Goal: Information Seeking & Learning: Learn about a topic

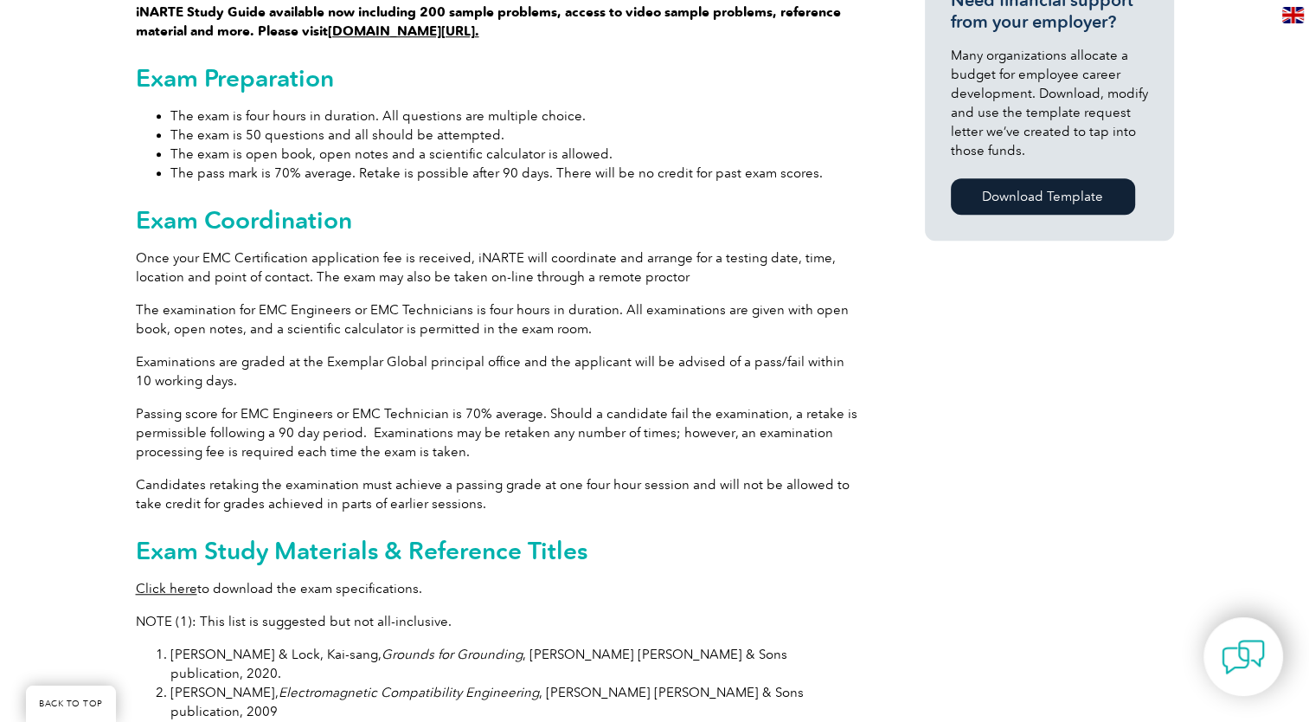
scroll to position [1298, 0]
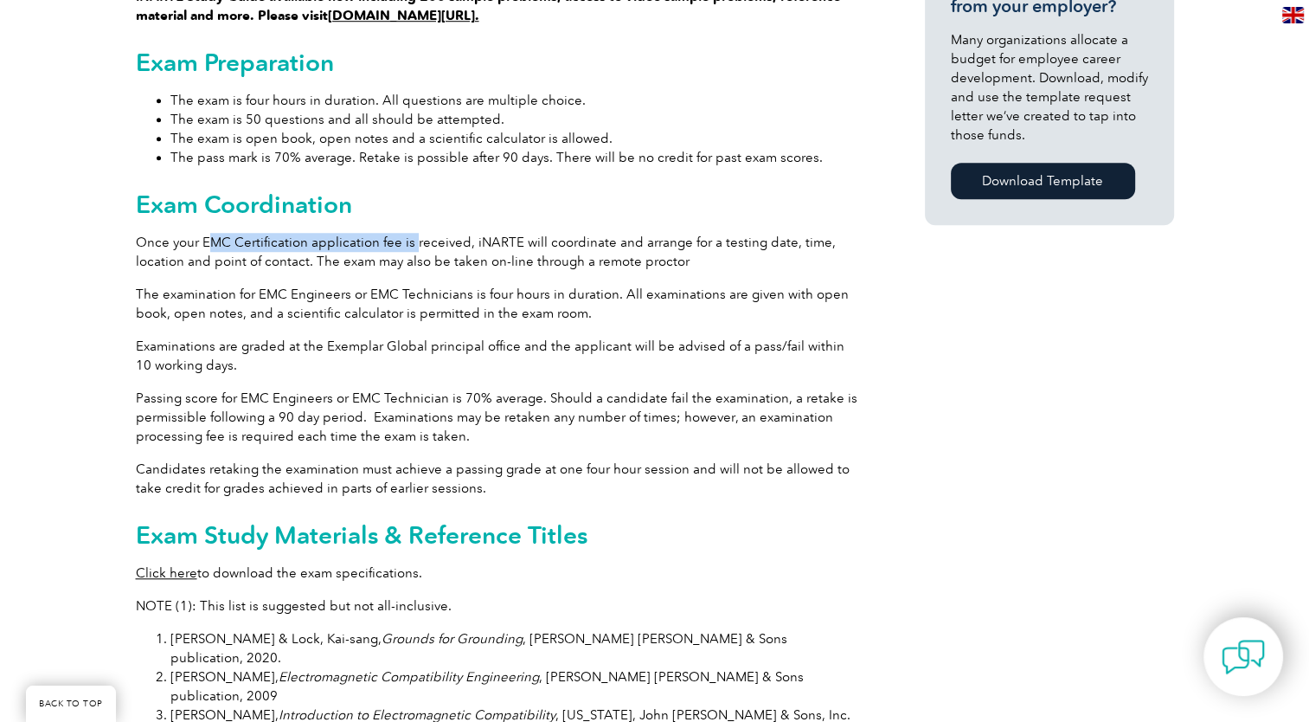
drag, startPoint x: 213, startPoint y: 219, endPoint x: 577, endPoint y: 247, distance: 365.4
click at [567, 245] on p "Once your EMC Certification application fee is received, iNARTE will coordinate…" at bounding box center [499, 252] width 727 height 38
drag, startPoint x: 577, startPoint y: 247, endPoint x: 580, endPoint y: 293, distance: 46.8
click at [580, 293] on p "The examination for EMC Engineers or EMC Technicians is four hours in duration.…" at bounding box center [499, 304] width 727 height 38
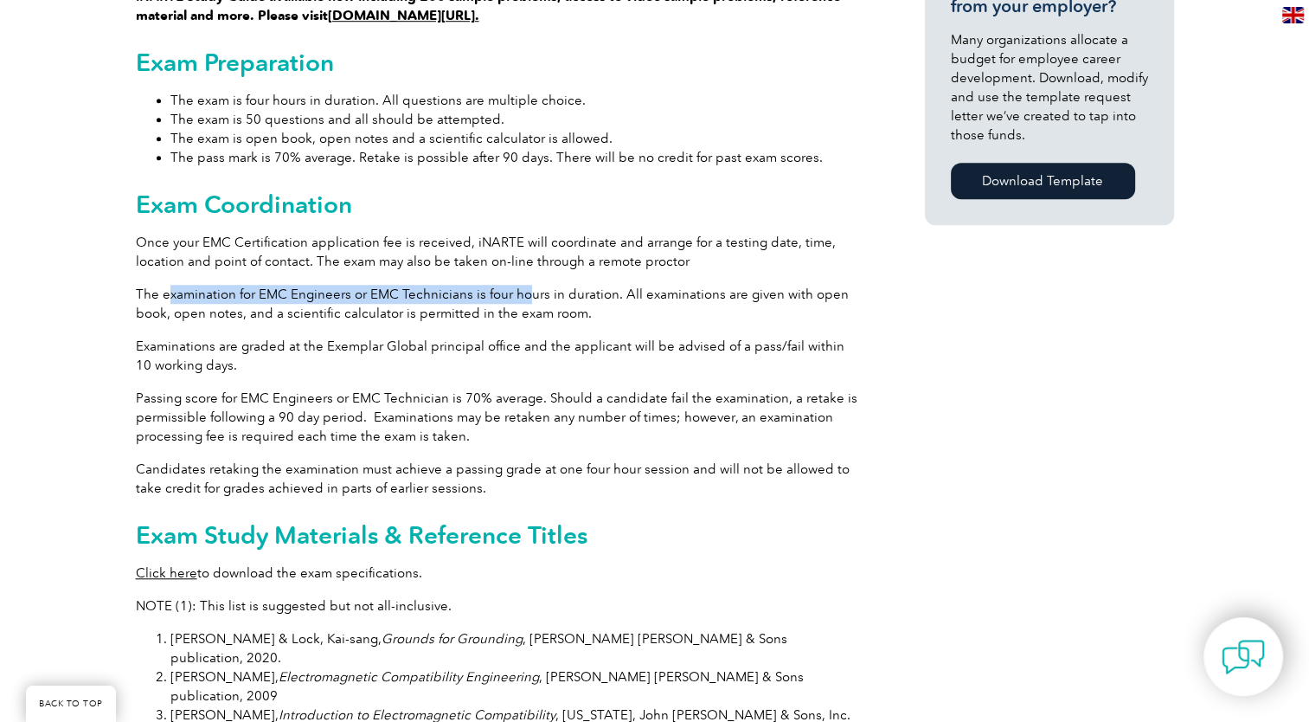
drag, startPoint x: 170, startPoint y: 279, endPoint x: 528, endPoint y: 274, distance: 358.3
click at [528, 285] on p "The examination for EMC Engineers or EMC Technicians is four hours in duration.…" at bounding box center [499, 304] width 727 height 38
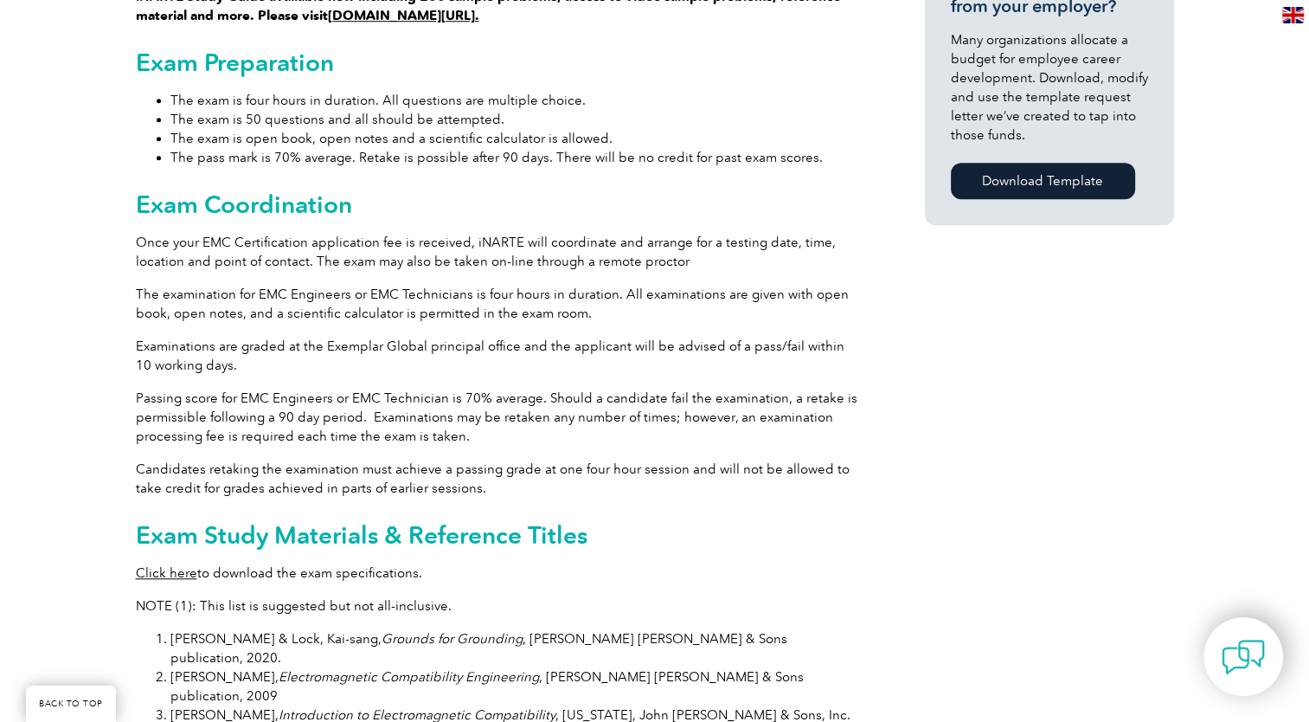
drag, startPoint x: 528, startPoint y: 274, endPoint x: 595, endPoint y: 299, distance: 72.0
click at [595, 299] on p "The examination for EMC Engineers or EMC Technicians is four hours in duration.…" at bounding box center [499, 304] width 727 height 38
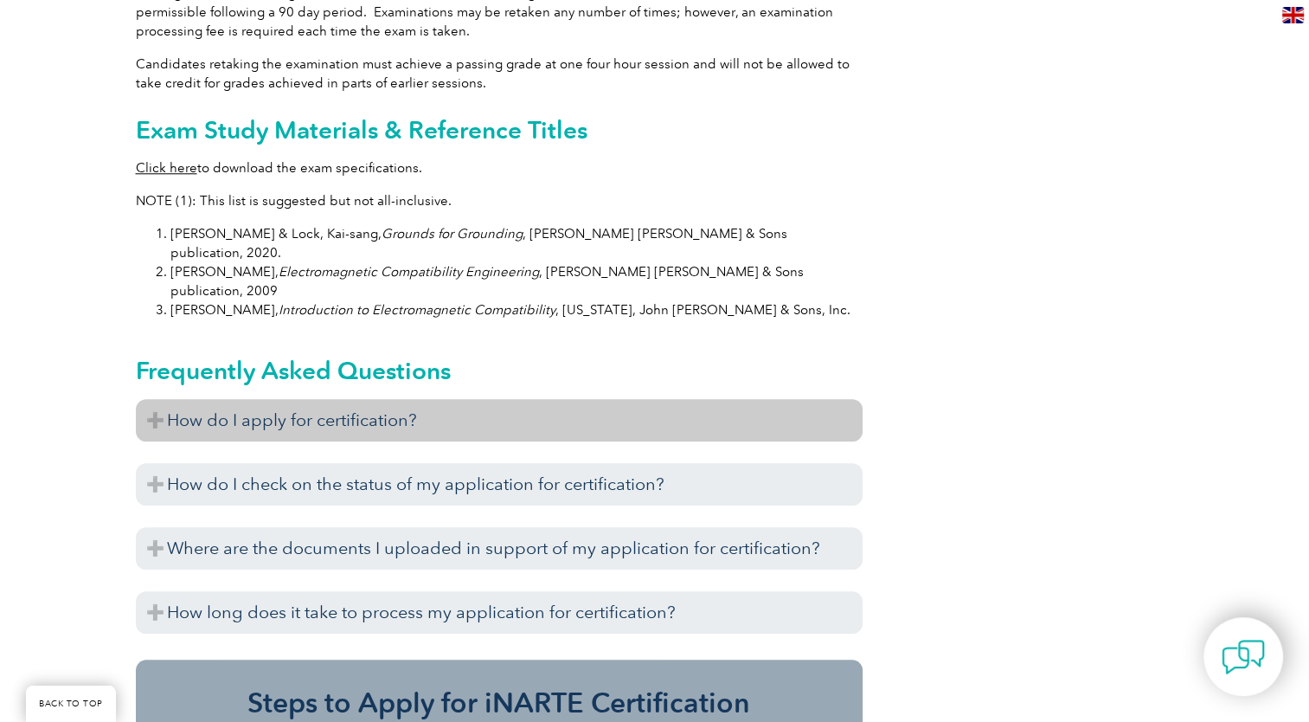
scroll to position [1817, 0]
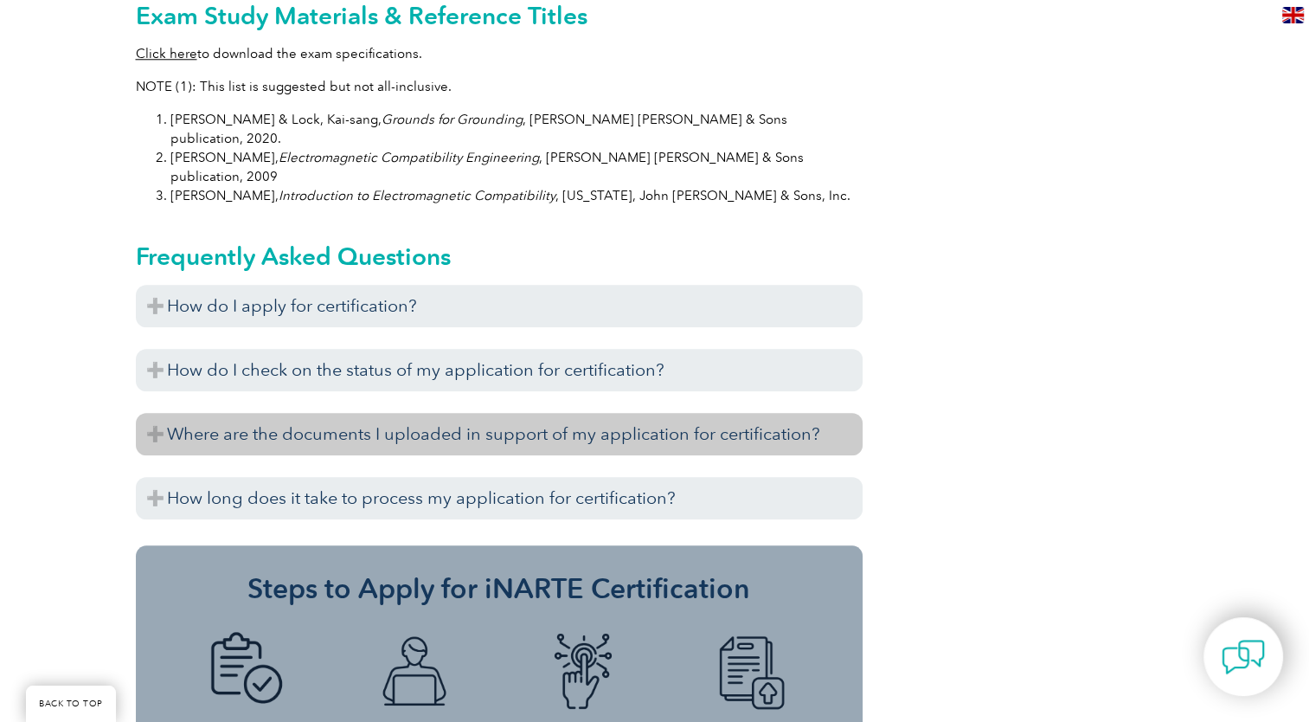
click at [327, 413] on h3 "Where are the documents I uploaded in support of my application for certificati…" at bounding box center [499, 434] width 727 height 42
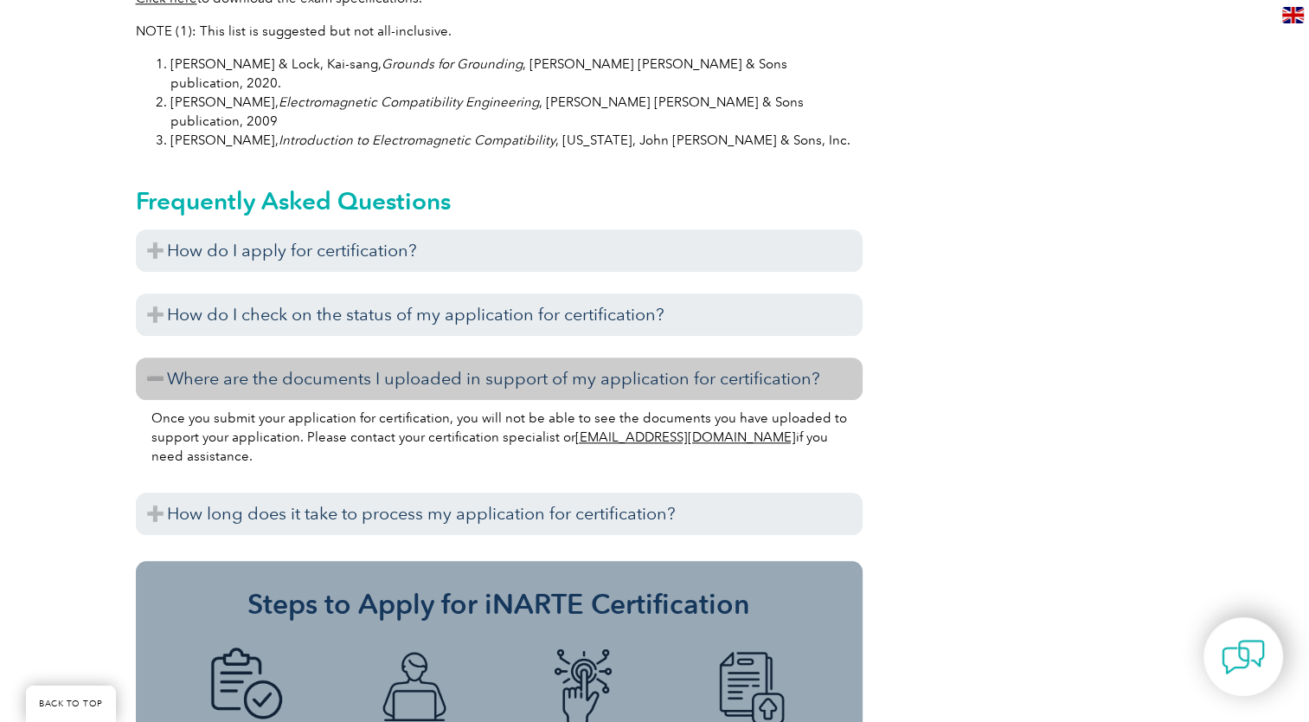
scroll to position [1904, 0]
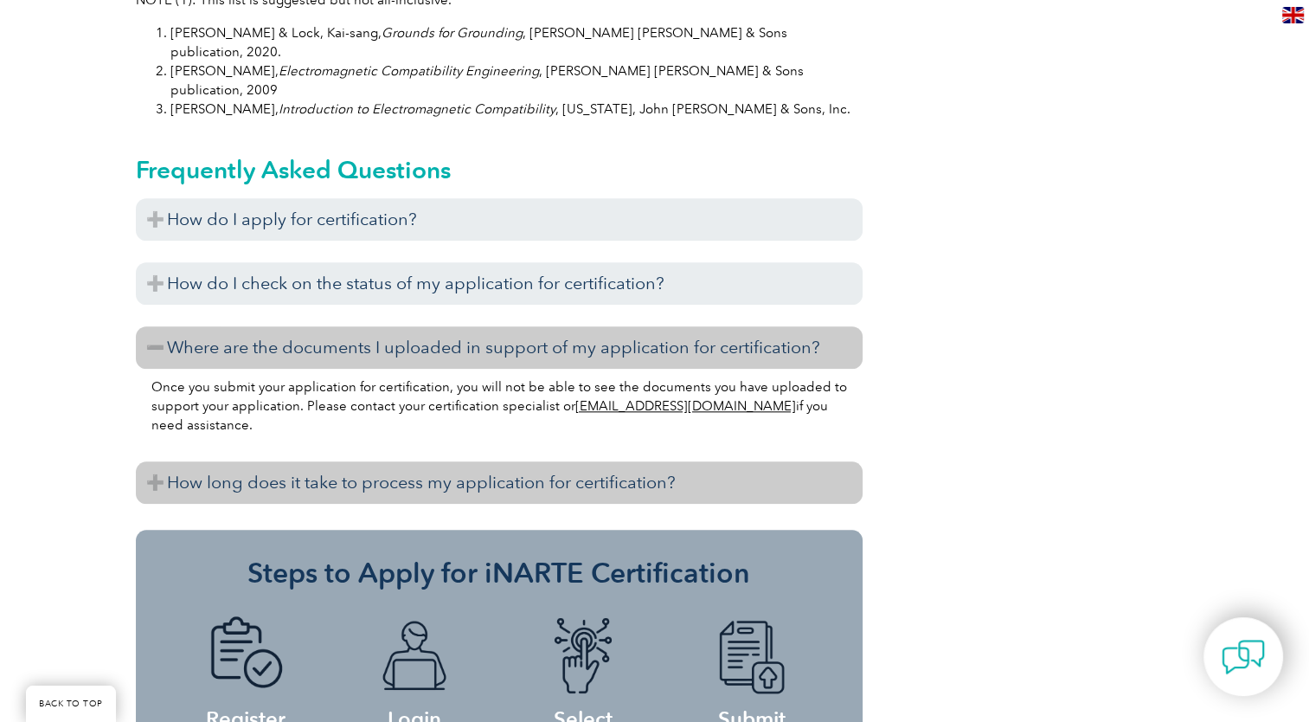
click at [299, 461] on h3 "How long does it take to process my application for certification?" at bounding box center [499, 482] width 727 height 42
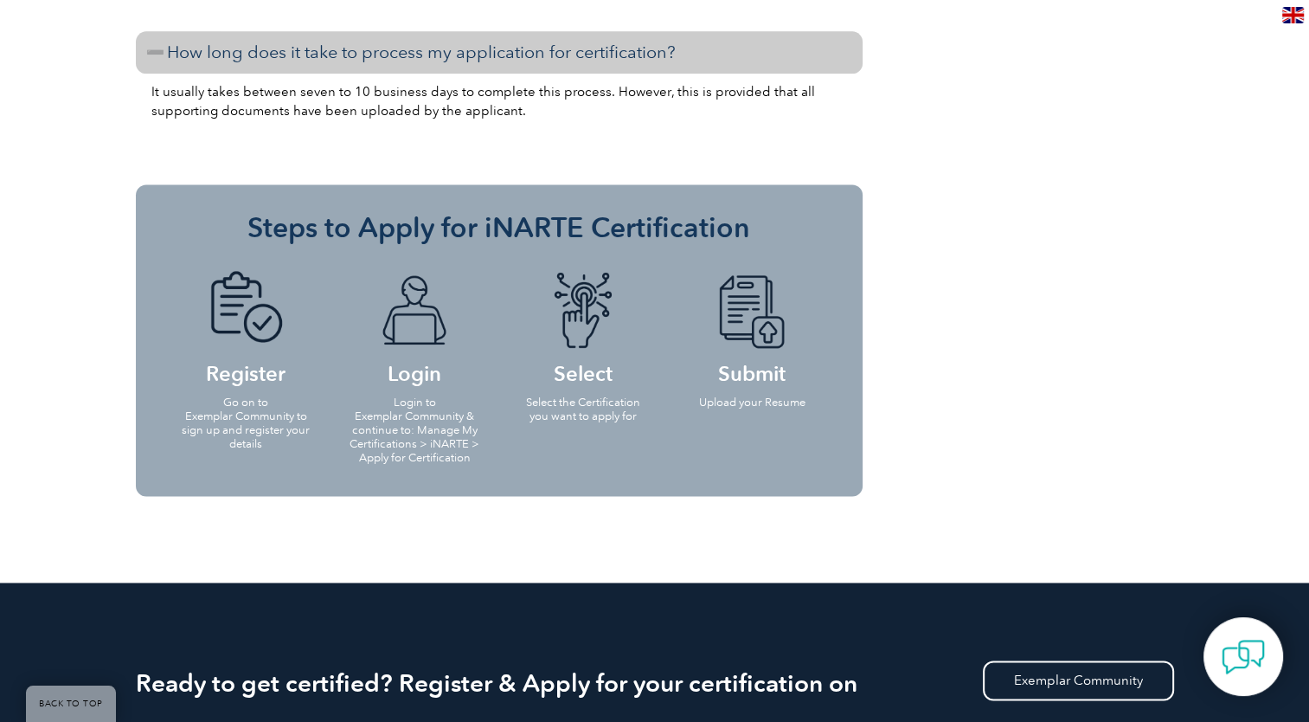
scroll to position [2337, 0]
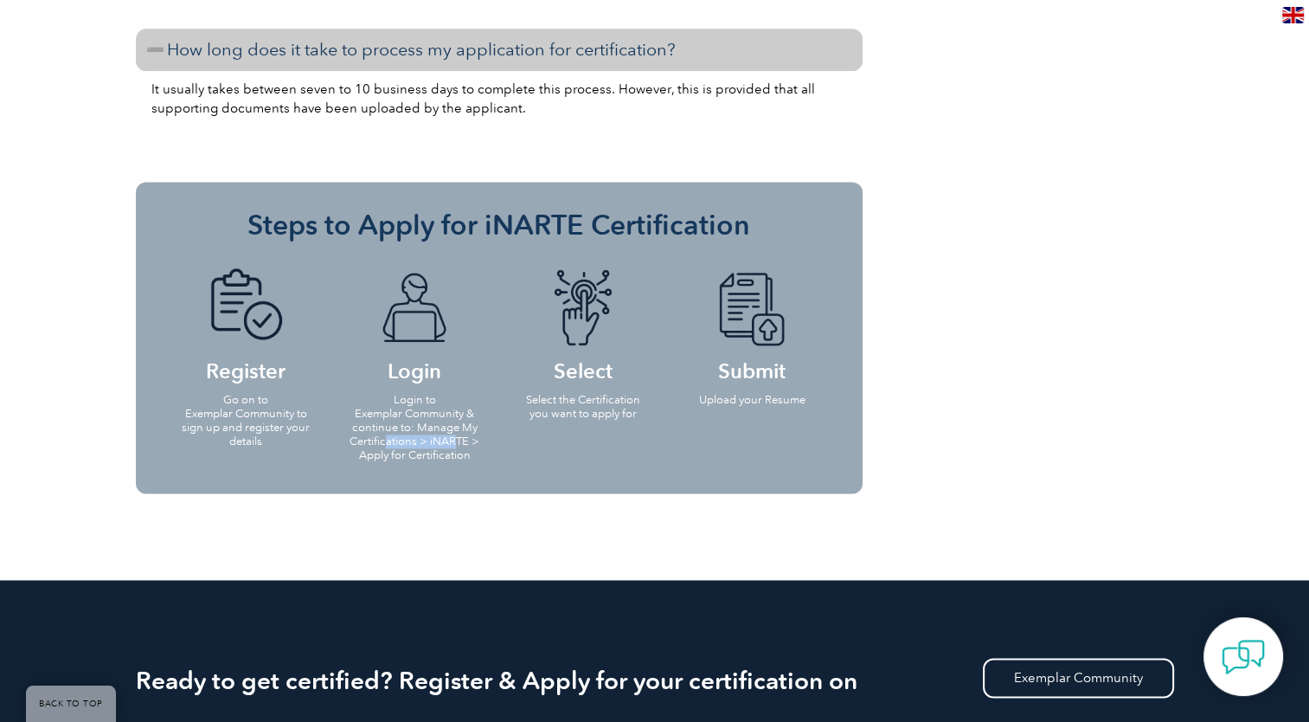
drag, startPoint x: 384, startPoint y: 381, endPoint x: 457, endPoint y: 377, distance: 72.8
click at [455, 393] on p "Login to Exemplar Community & continue to: Manage My Certifications > iNARTE > …" at bounding box center [415, 427] width 134 height 69
drag, startPoint x: 457, startPoint y: 377, endPoint x: 898, endPoint y: 381, distance: 441.4
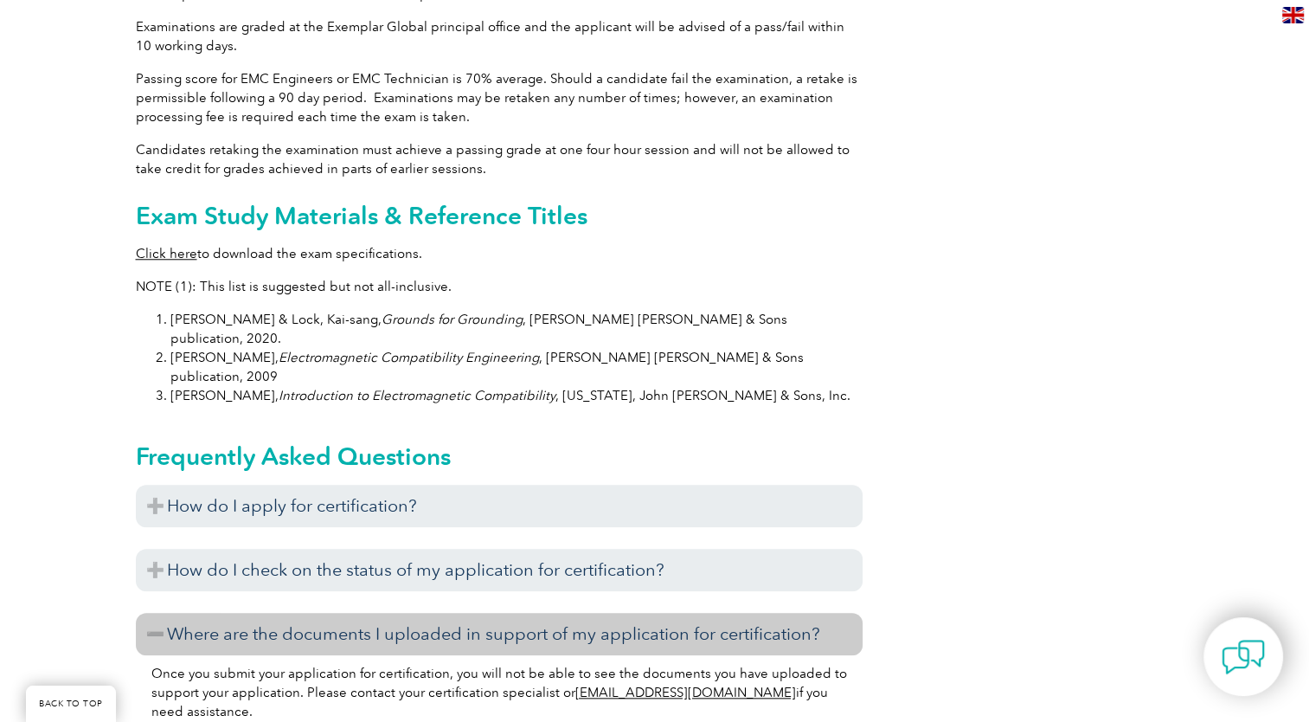
scroll to position [0, 0]
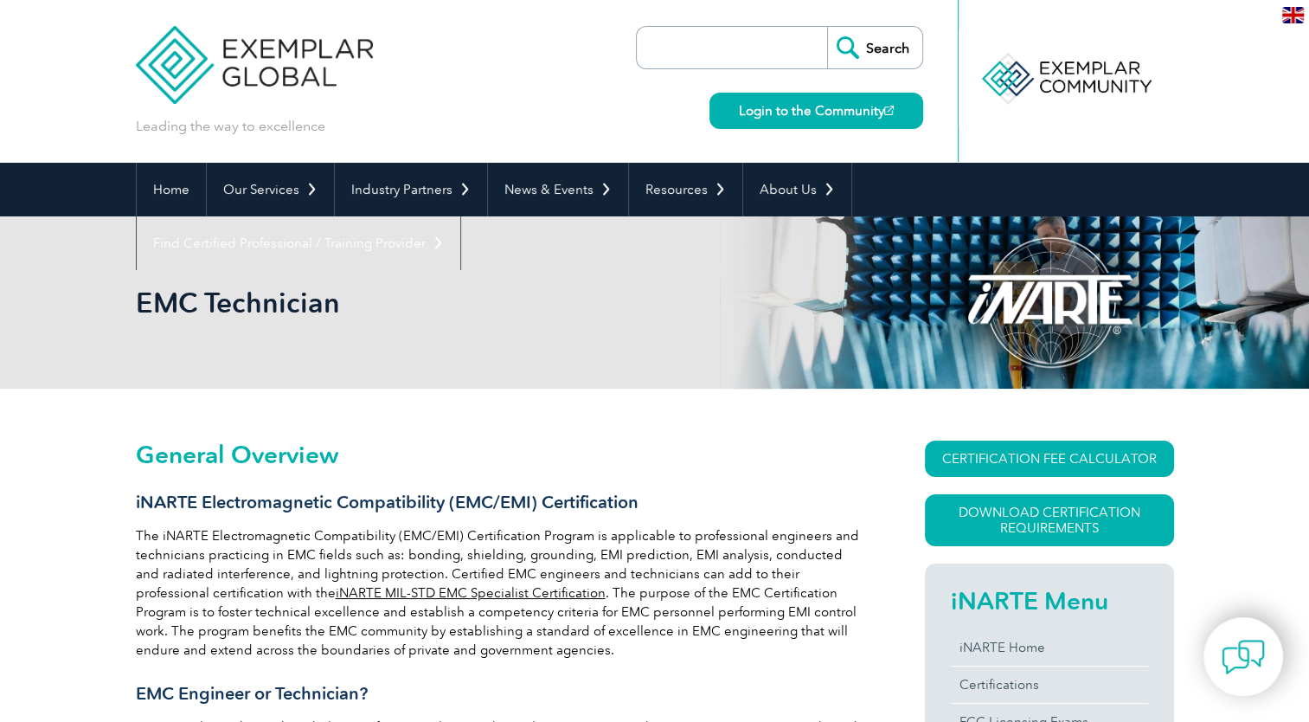
drag, startPoint x: 624, startPoint y: 484, endPoint x: 720, endPoint y: 267, distance: 237.5
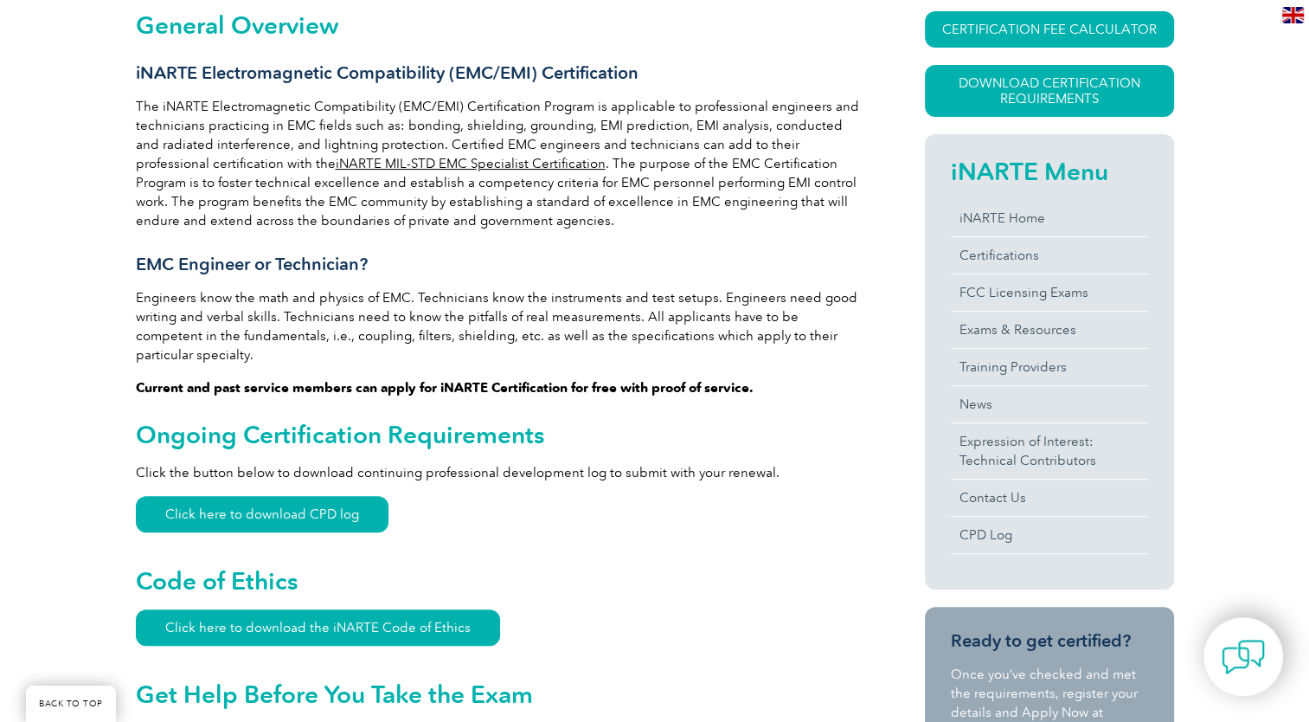
scroll to position [433, 0]
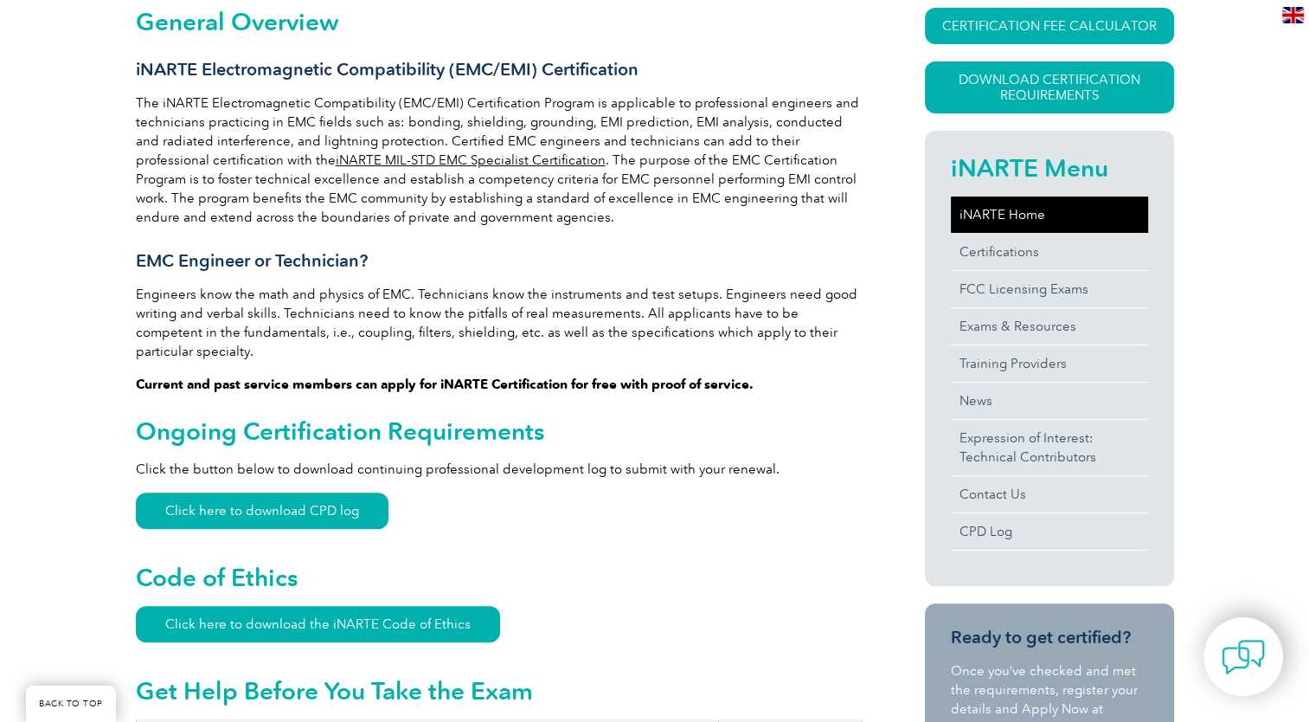
click at [1019, 211] on link "iNARTE Home" at bounding box center [1049, 214] width 197 height 36
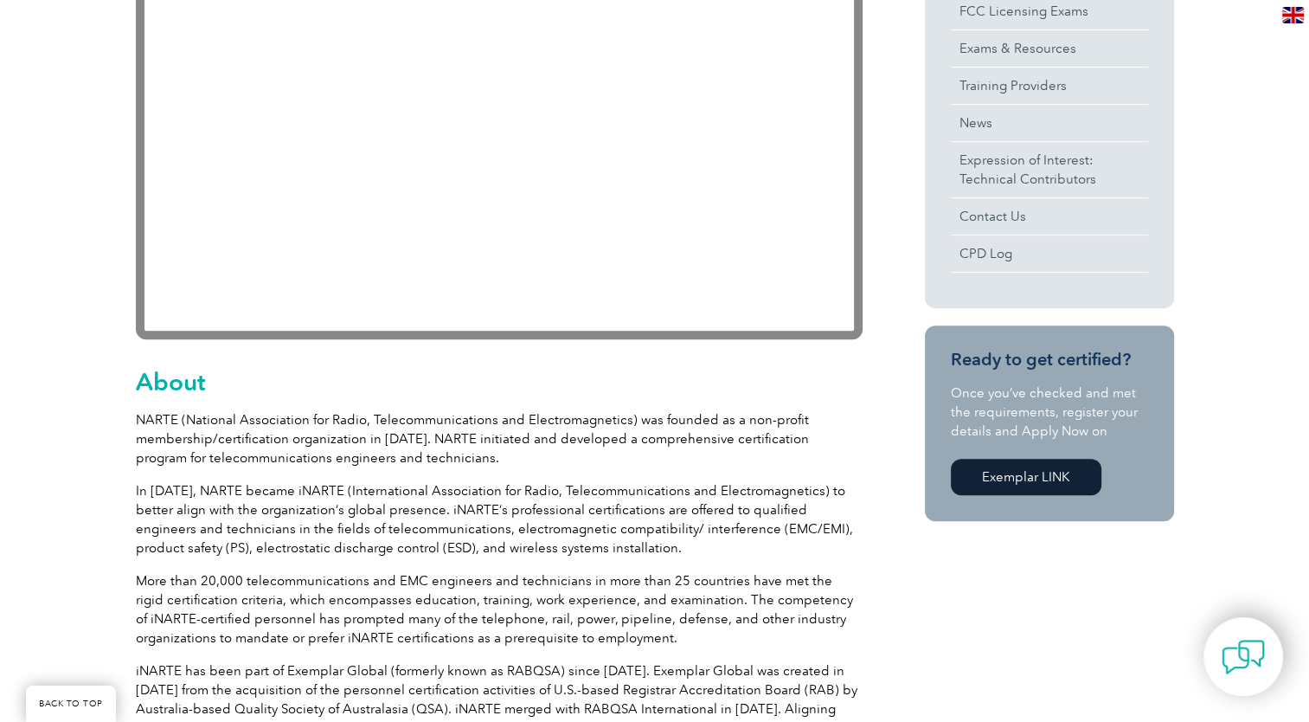
scroll to position [260, 0]
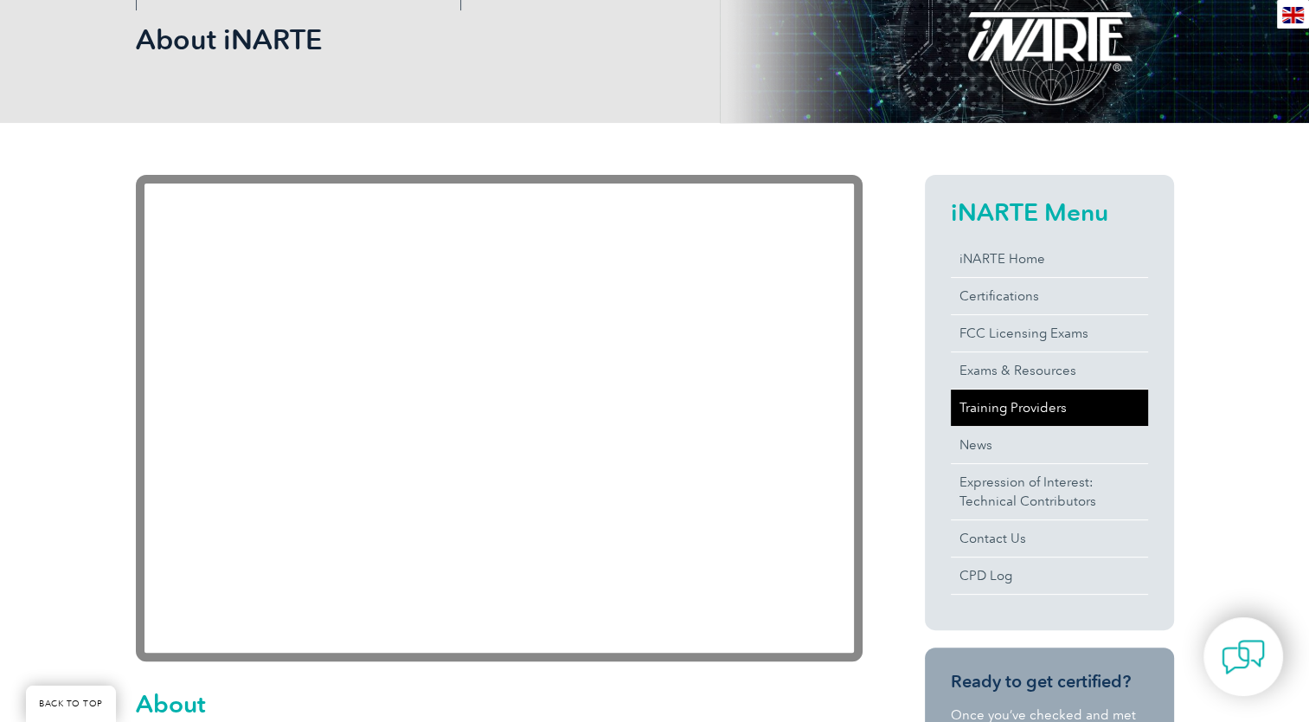
click at [1025, 421] on link "Training Providers" at bounding box center [1049, 407] width 197 height 36
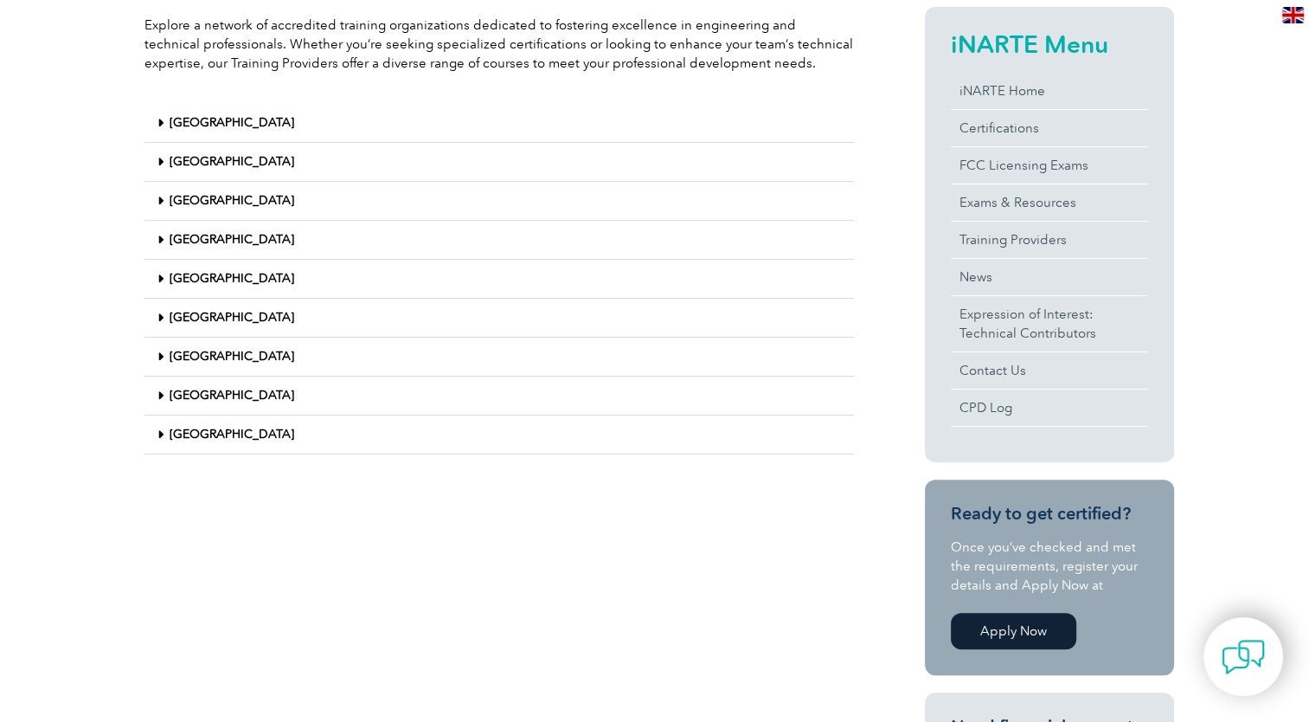
scroll to position [519, 0]
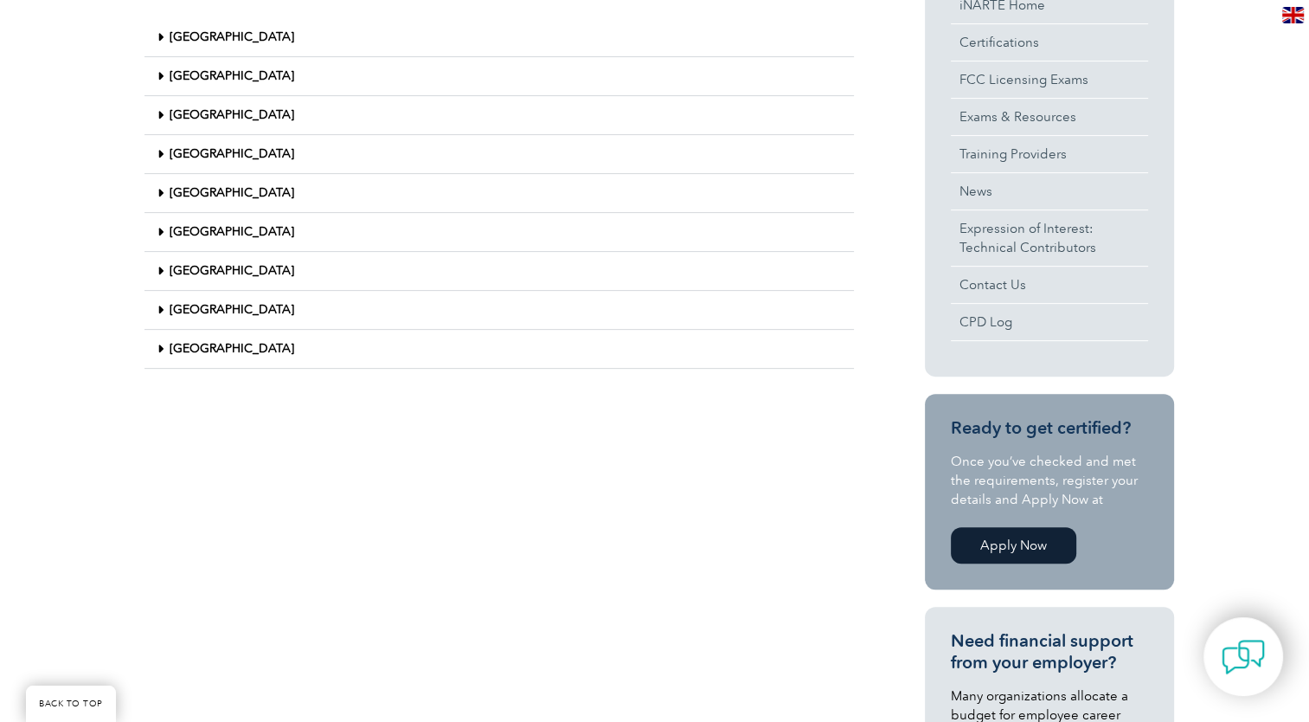
click at [211, 353] on link "United States" at bounding box center [232, 348] width 125 height 15
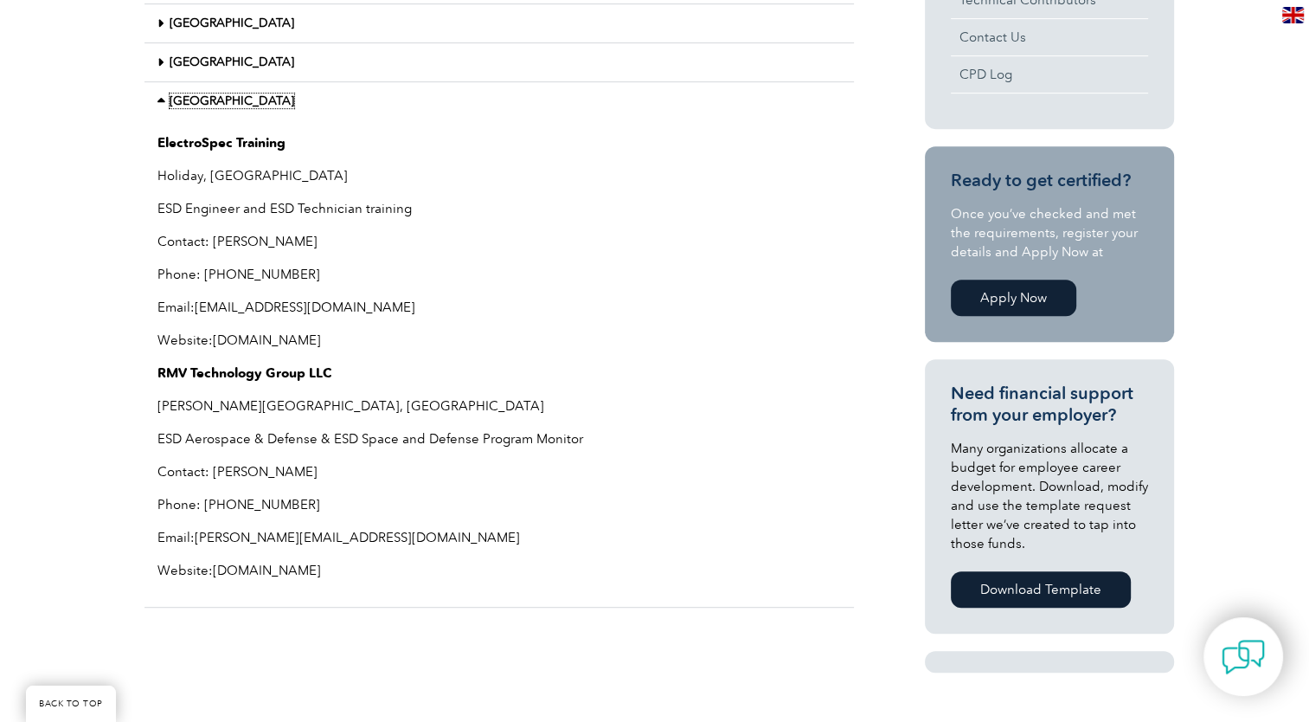
scroll to position [779, 0]
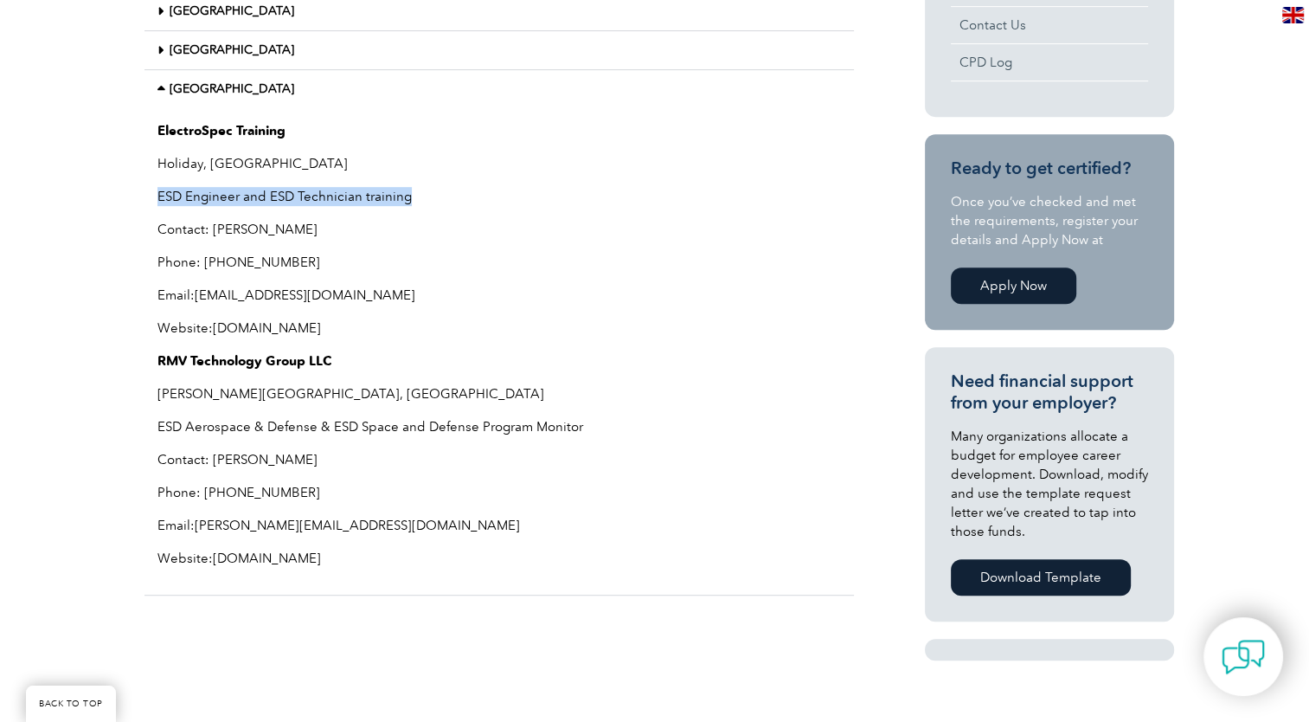
drag, startPoint x: 434, startPoint y: 194, endPoint x: 155, endPoint y: 196, distance: 279.5
click at [155, 196] on div "ElectroSpec Training Holiday, FL ESD Engineer and ESD Technician training Conta…" at bounding box center [500, 351] width 710 height 487
drag, startPoint x: 155, startPoint y: 196, endPoint x: 119, endPoint y: 244, distance: 60.6
click at [119, 244] on div "Explore a network of accredited training organizations dedicated to fostering e…" at bounding box center [654, 174] width 1309 height 1128
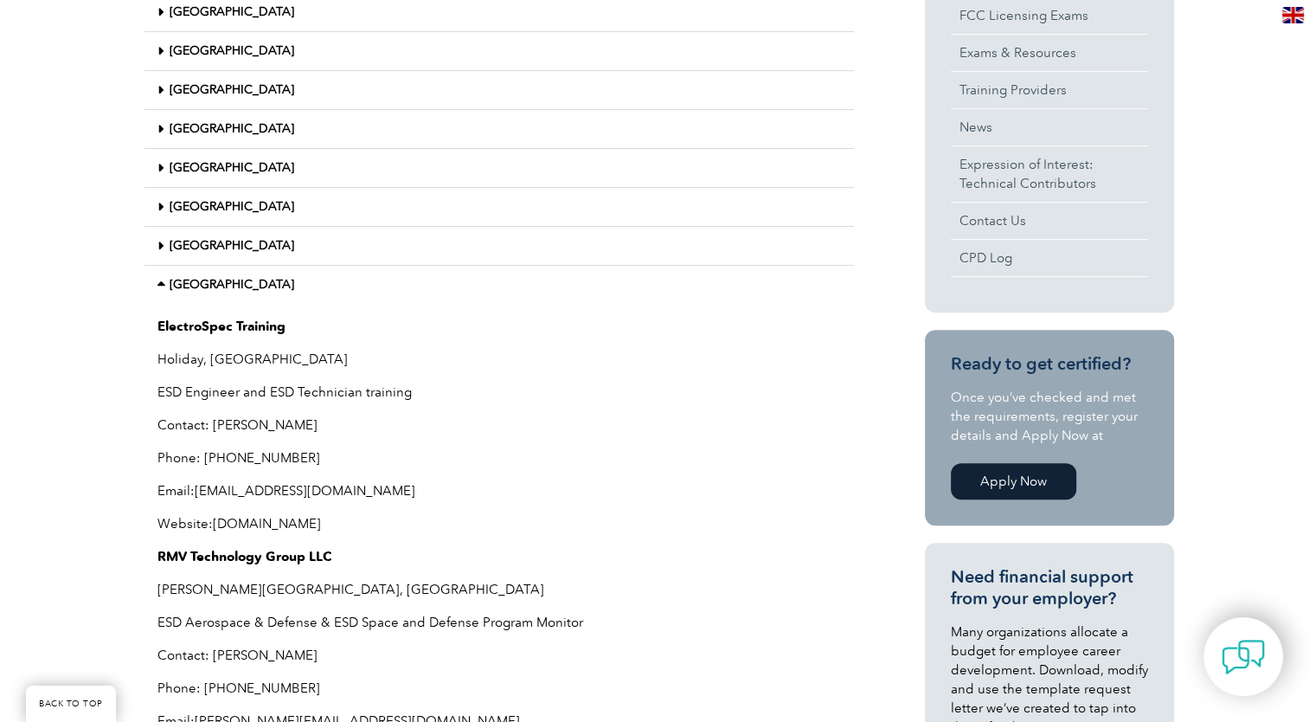
scroll to position [433, 0]
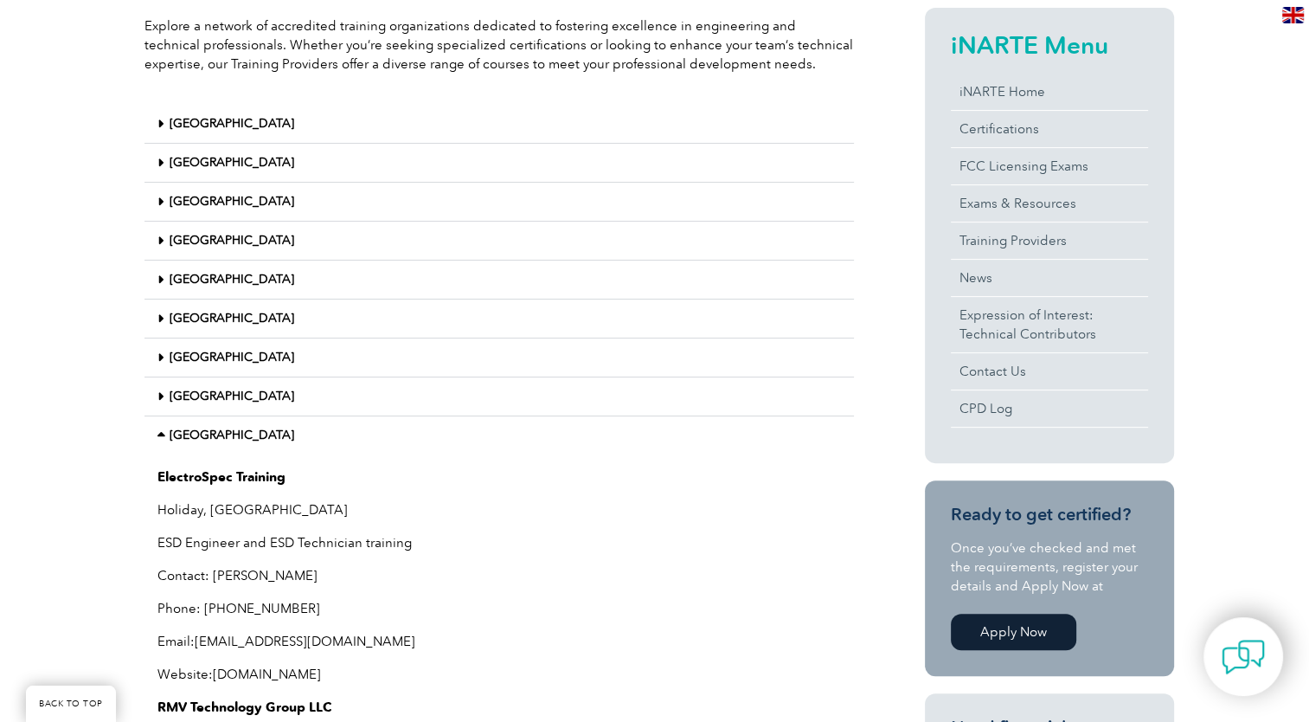
click at [215, 173] on div "India" at bounding box center [500, 163] width 710 height 39
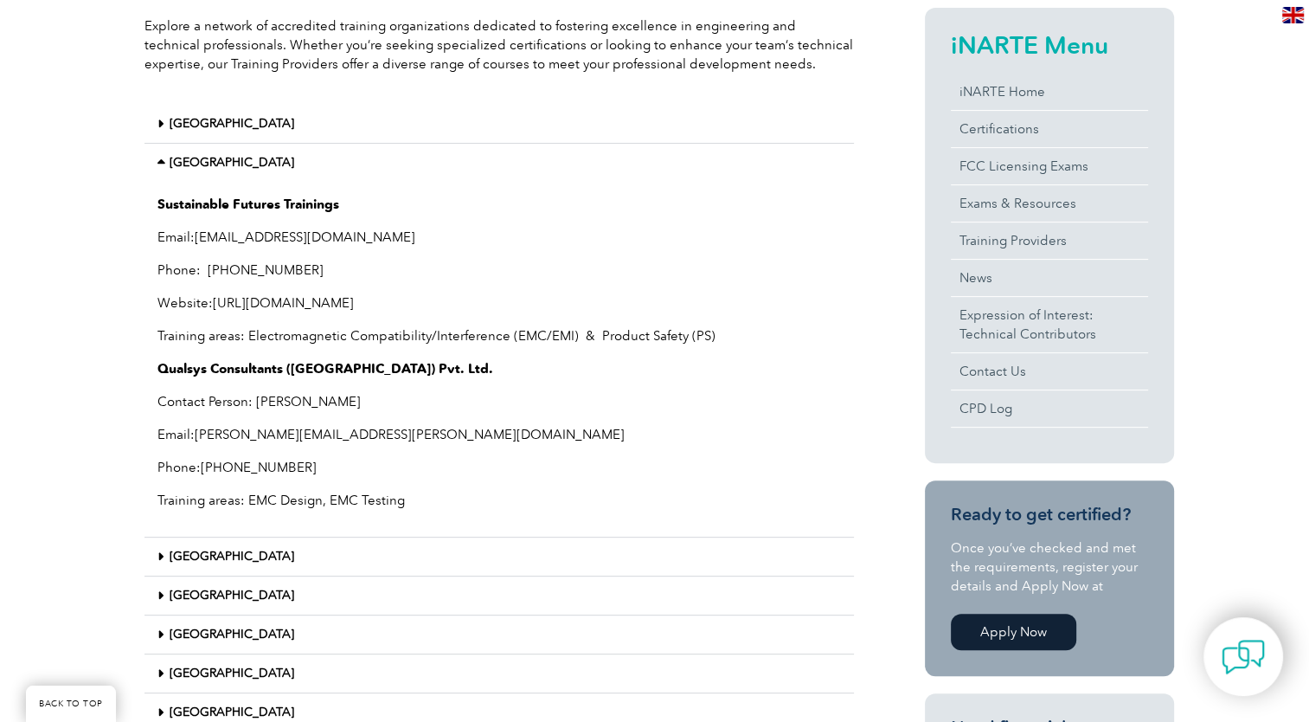
click at [194, 173] on div "India" at bounding box center [500, 163] width 710 height 38
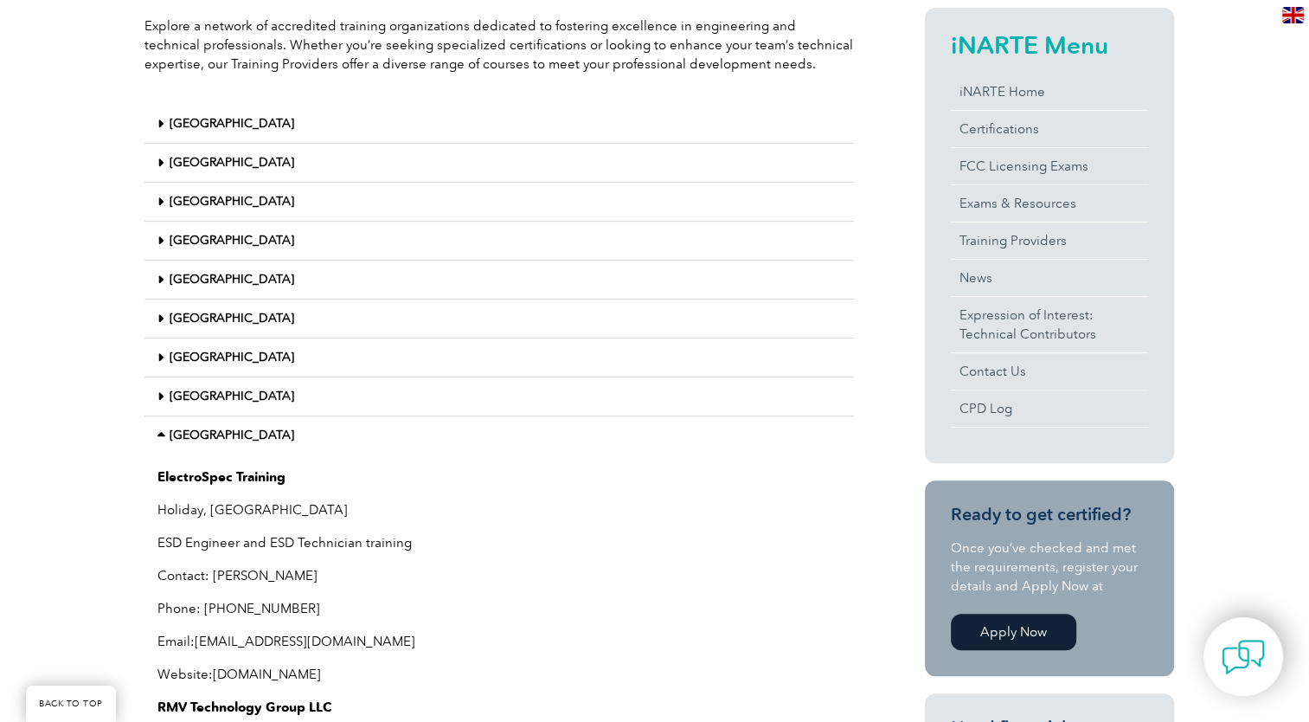
click at [162, 434] on icon at bounding box center [163, 435] width 12 height 12
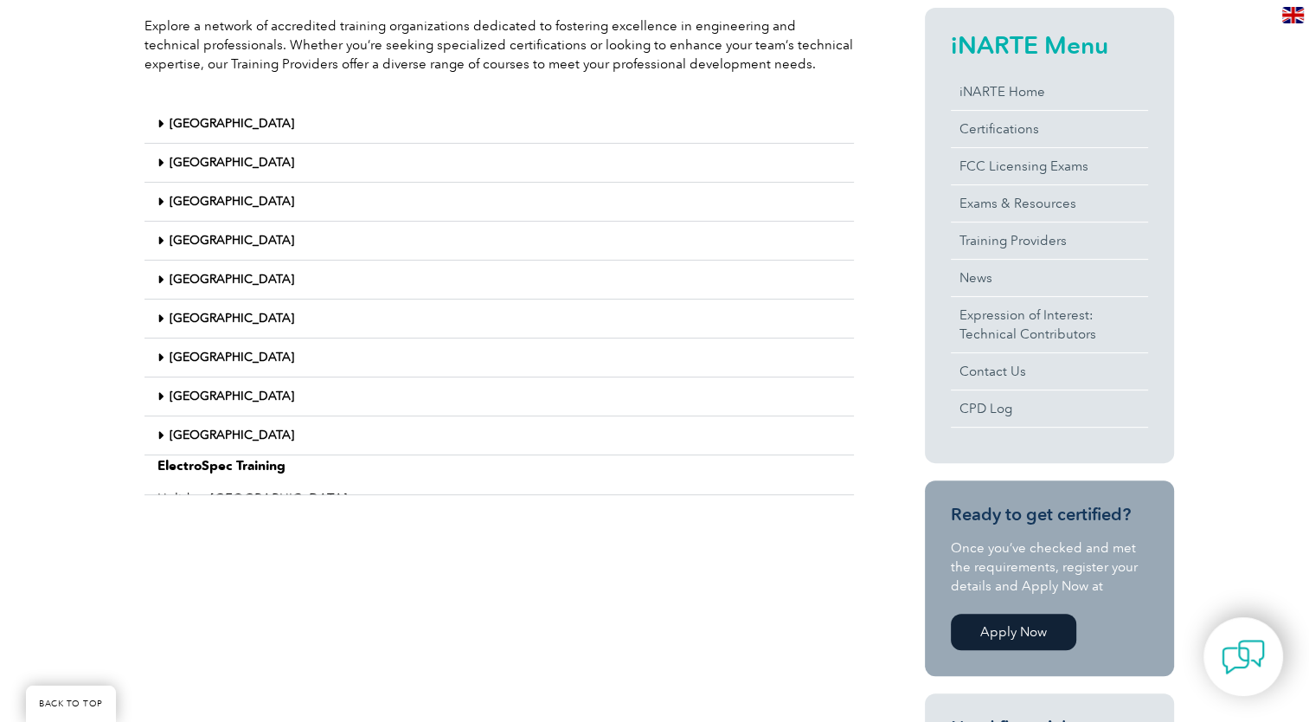
click at [171, 393] on link "Philippines" at bounding box center [232, 396] width 125 height 15
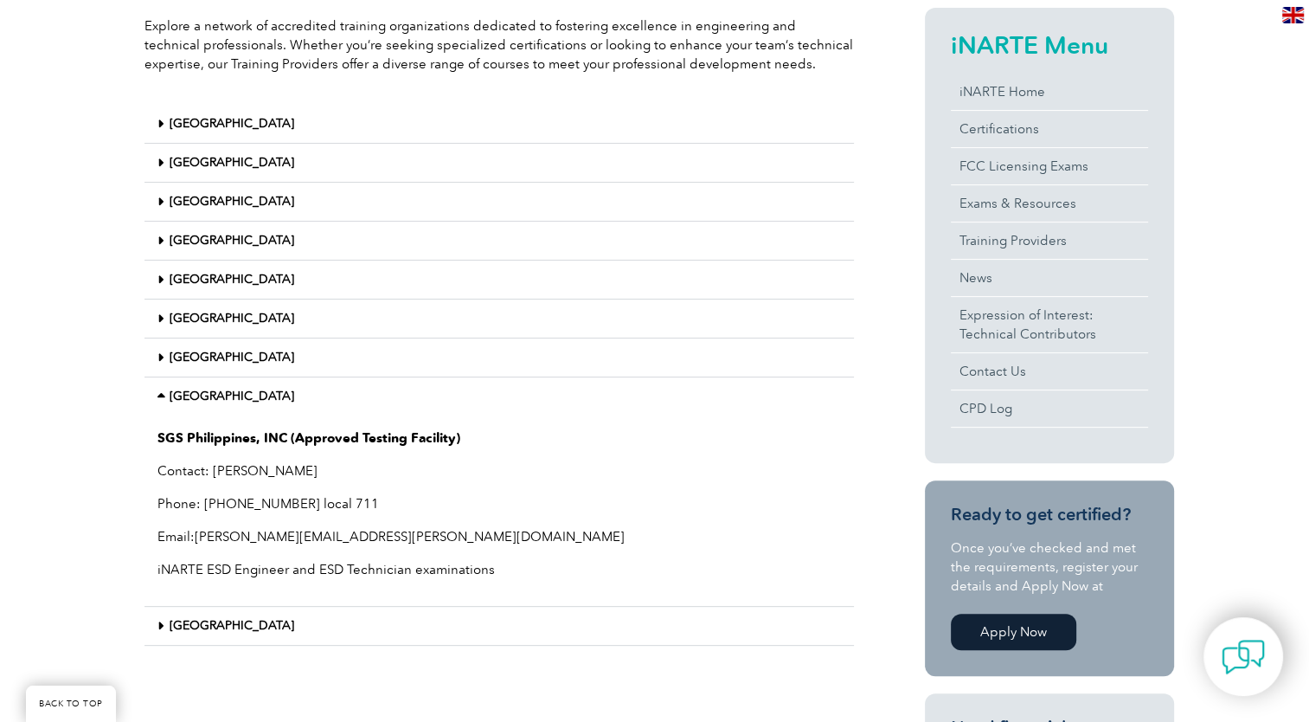
click at [161, 390] on icon at bounding box center [163, 396] width 12 height 12
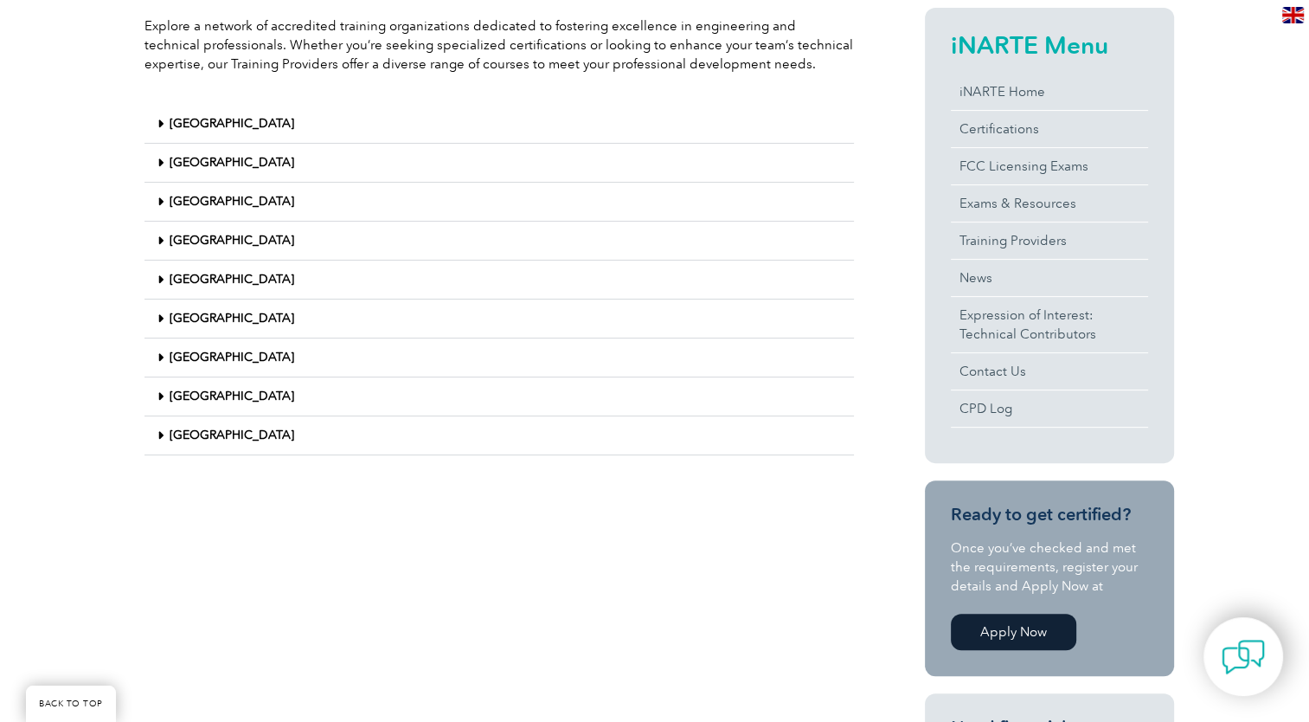
click at [156, 285] on div "Malaysia" at bounding box center [500, 279] width 710 height 39
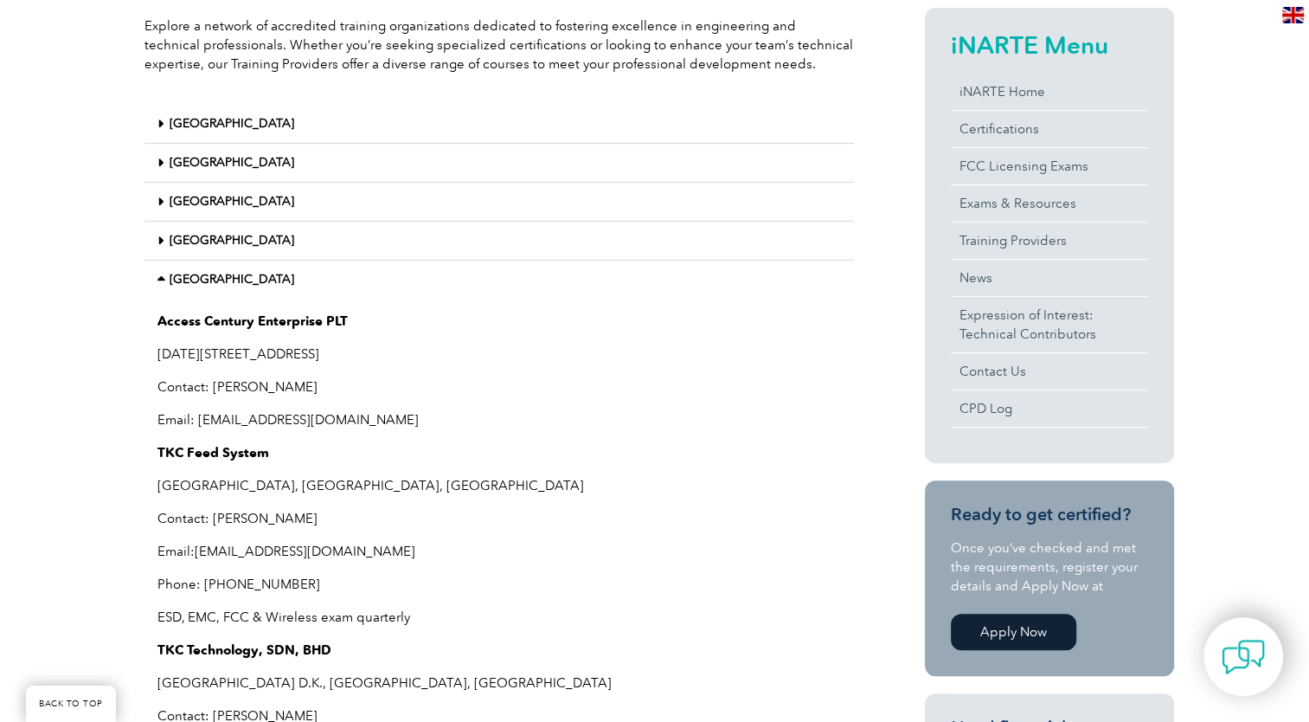
click at [157, 280] on icon at bounding box center [163, 279] width 12 height 12
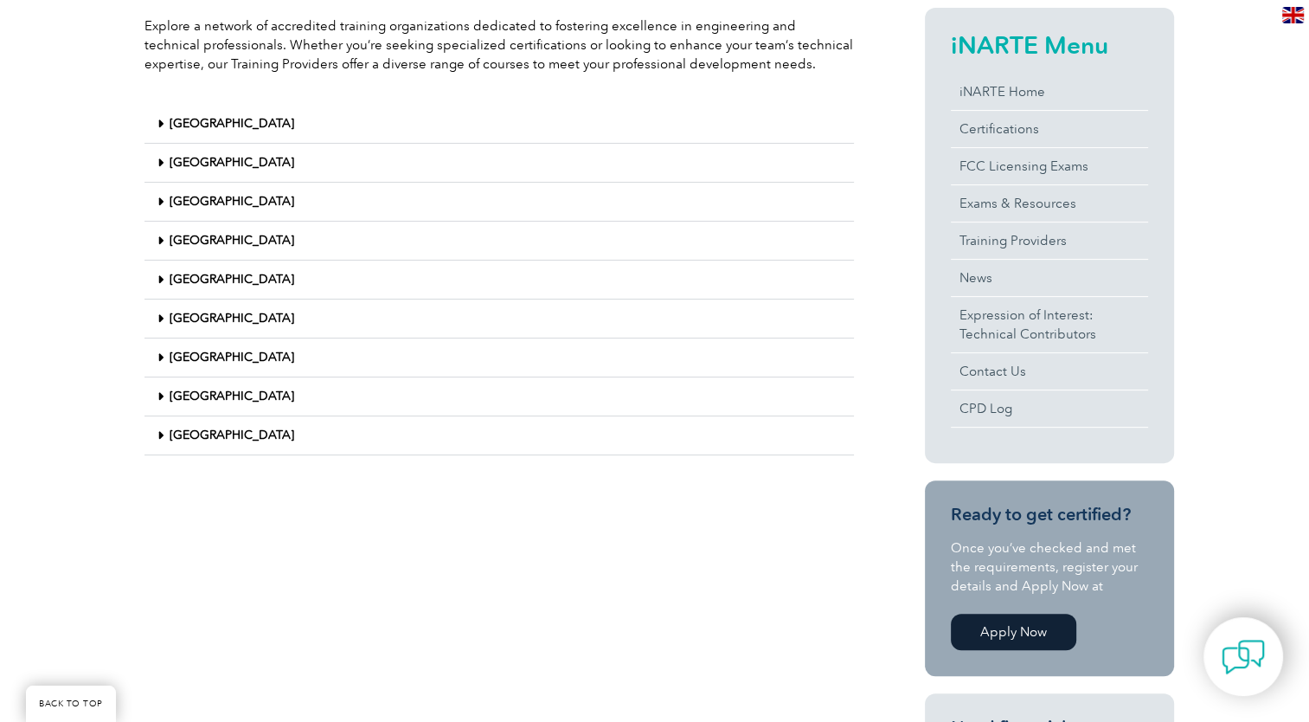
click at [186, 123] on link "China" at bounding box center [232, 123] width 125 height 15
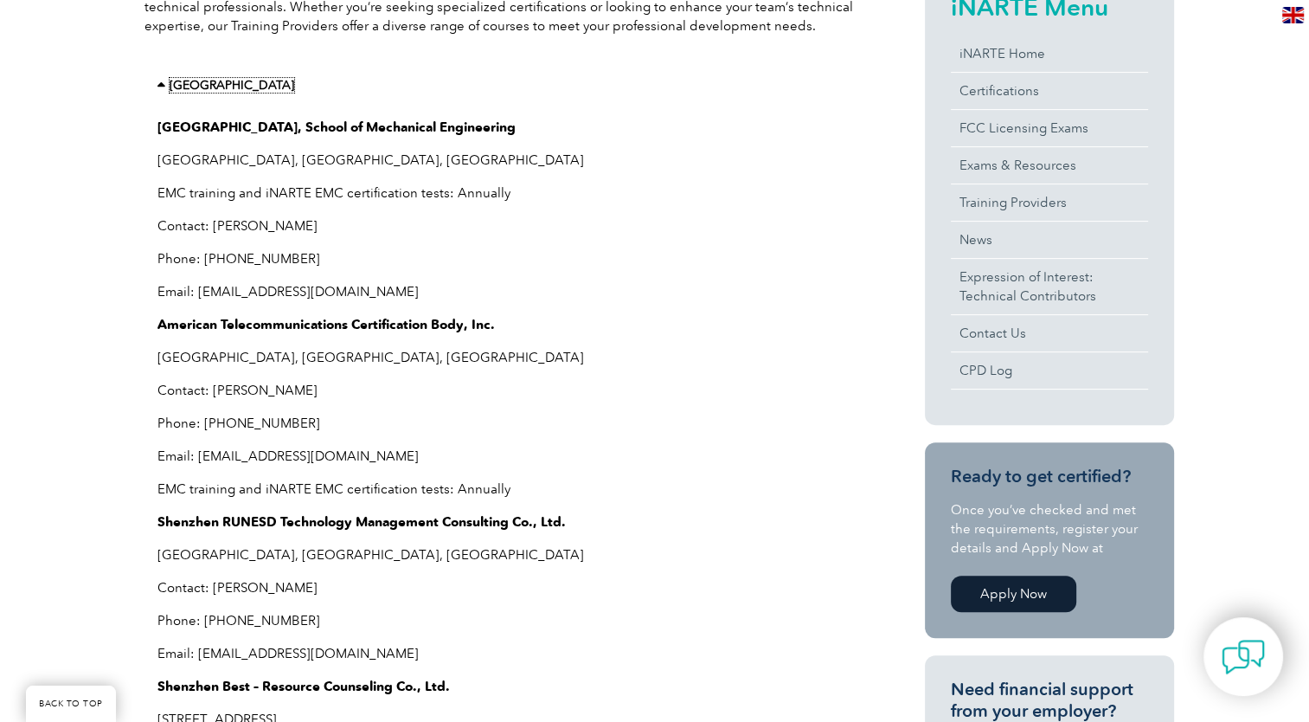
scroll to position [260, 0]
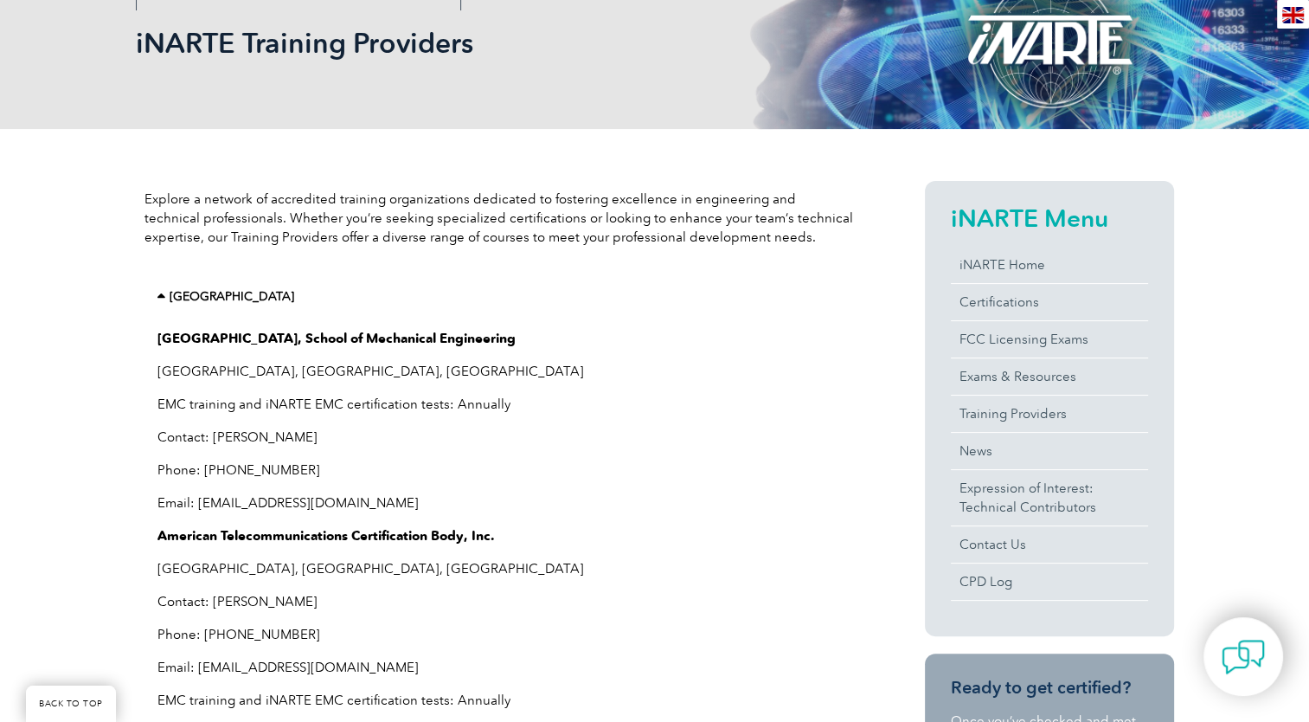
drag, startPoint x: 158, startPoint y: 290, endPoint x: 128, endPoint y: 271, distance: 35.8
click at [145, 281] on div "China" at bounding box center [500, 297] width 710 height 38
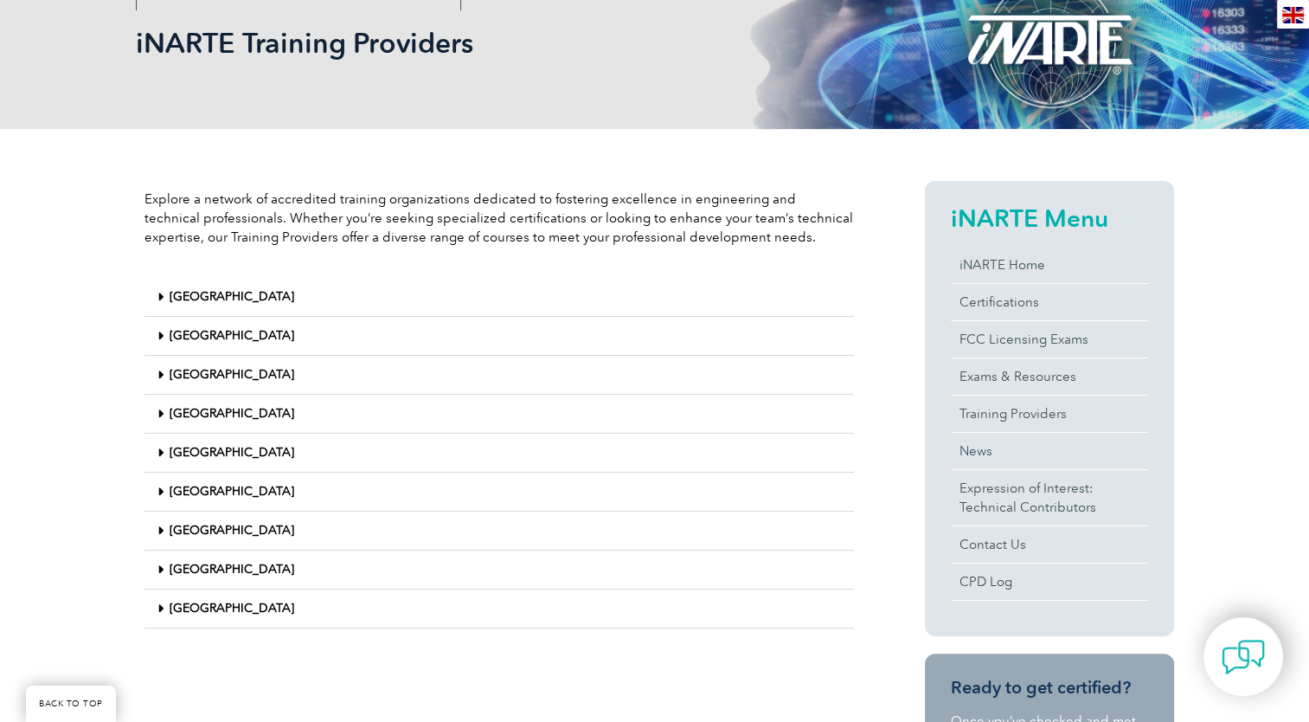
click at [189, 344] on div "India" at bounding box center [500, 336] width 710 height 39
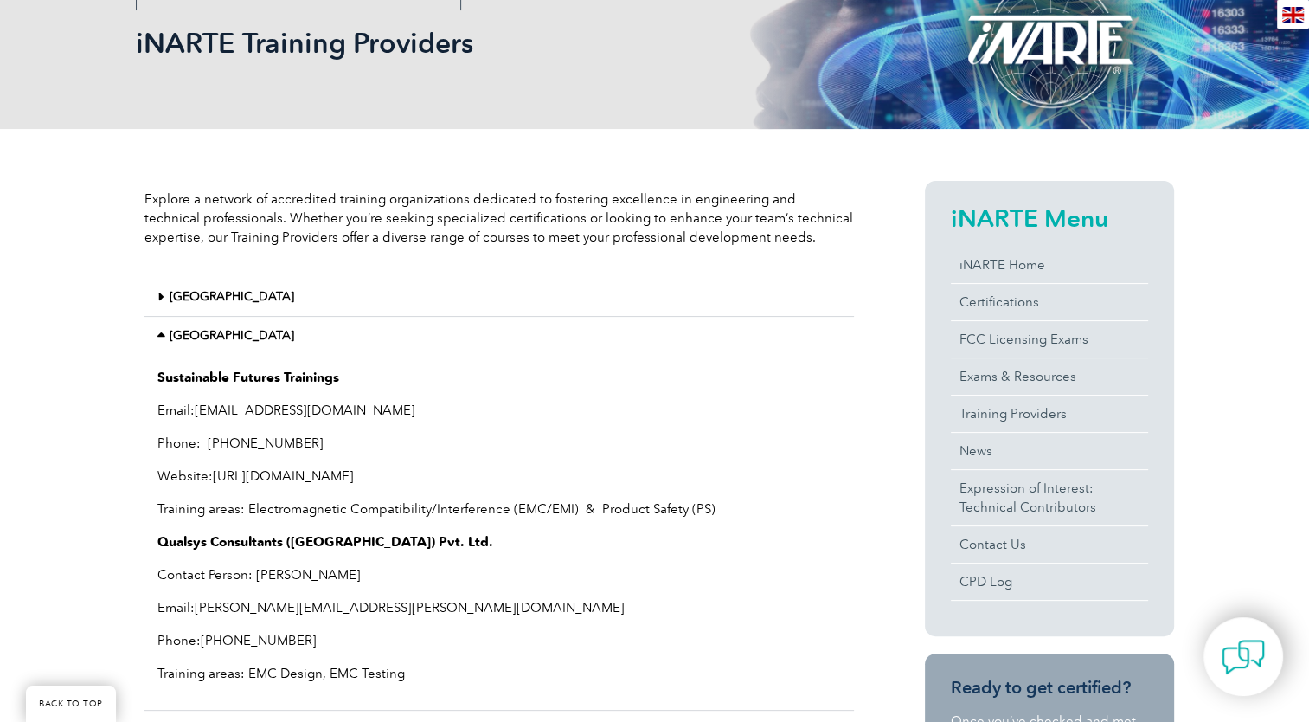
click at [184, 343] on div "India" at bounding box center [500, 336] width 710 height 38
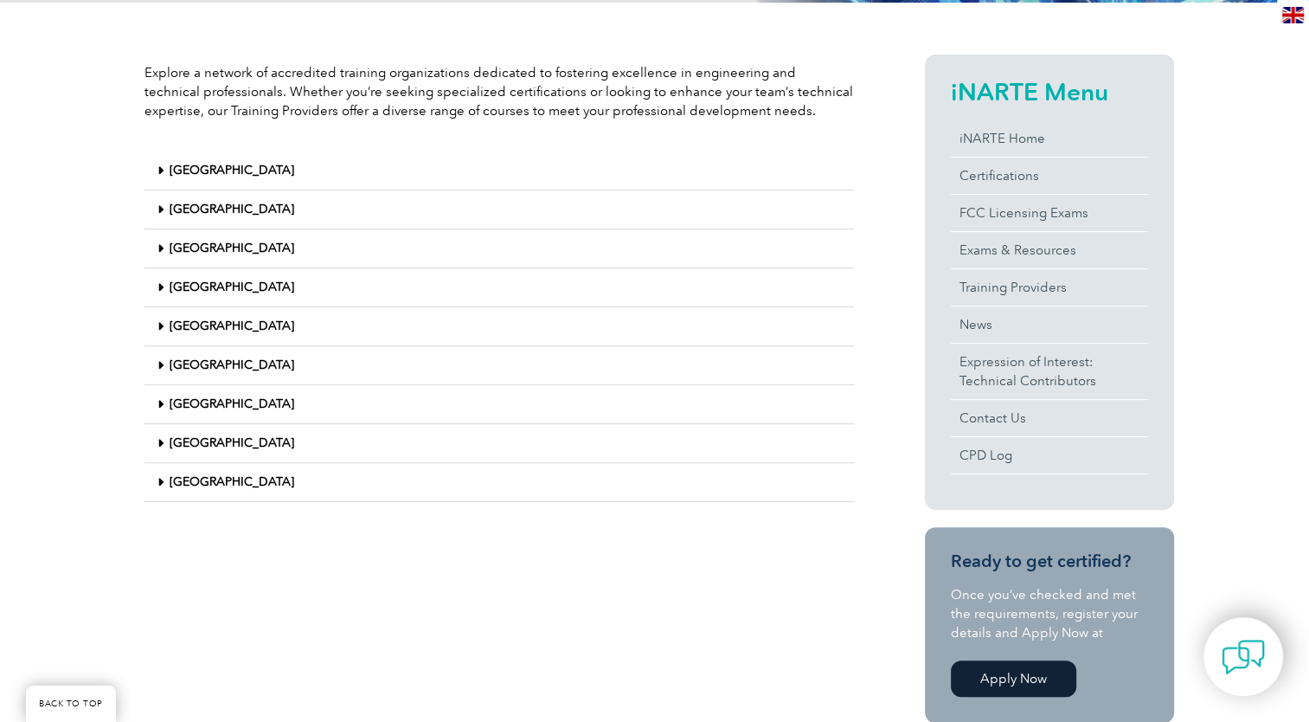
scroll to position [519, 0]
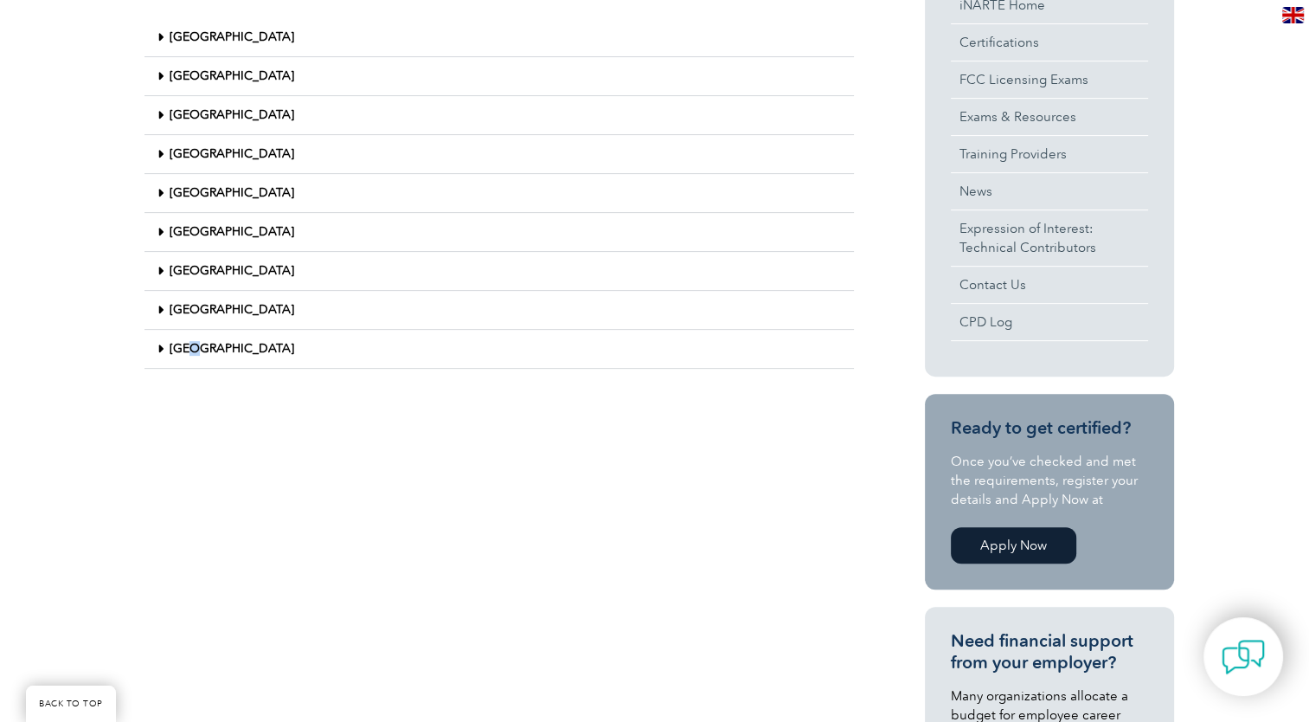
click at [190, 375] on div "Explore a network of accredited training organizations dedicated to fostering e…" at bounding box center [499, 149] width 727 height 456
click at [238, 346] on link "United States" at bounding box center [232, 348] width 125 height 15
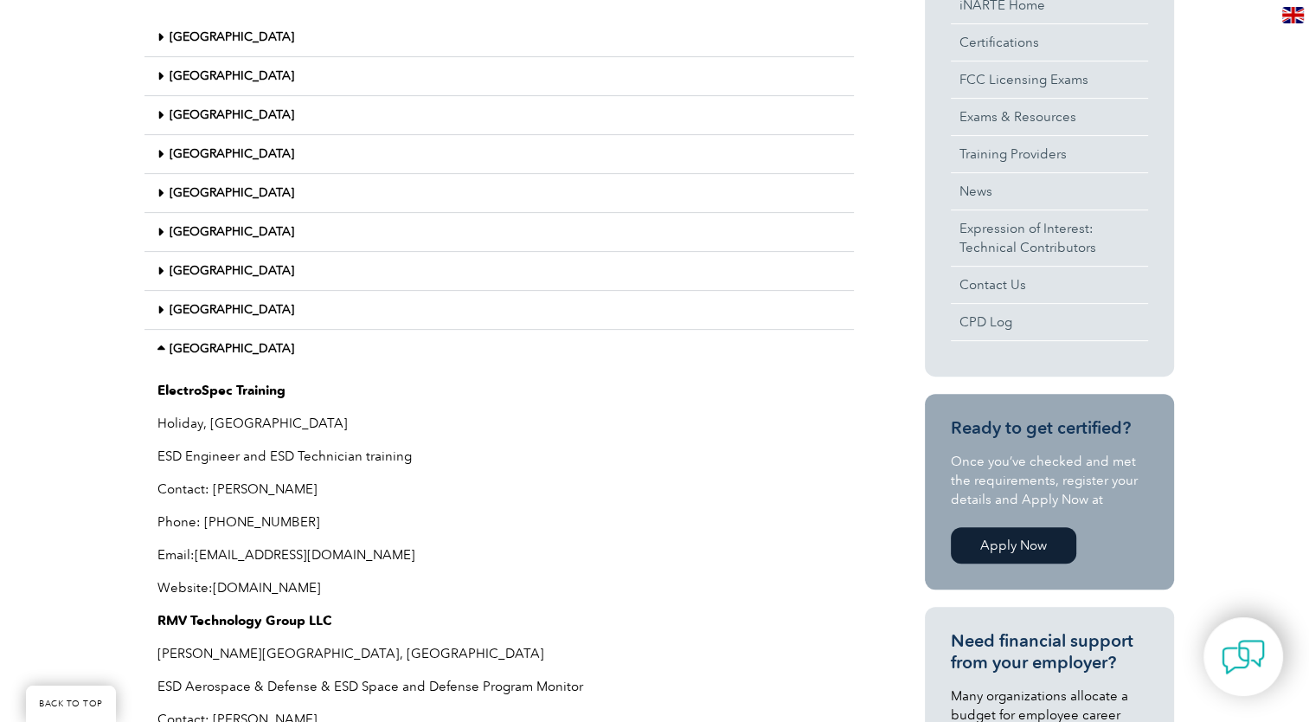
click at [220, 116] on div "Japan" at bounding box center [500, 115] width 710 height 39
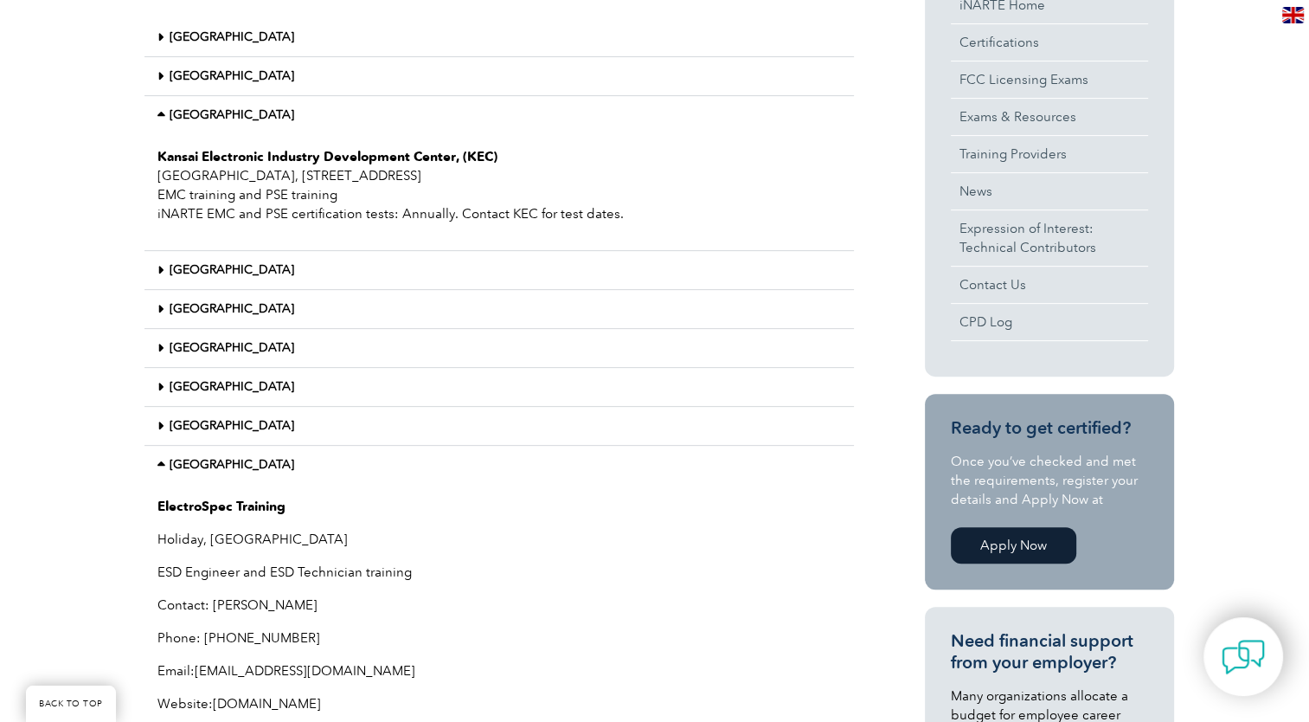
click at [235, 126] on div "Japan" at bounding box center [500, 115] width 710 height 38
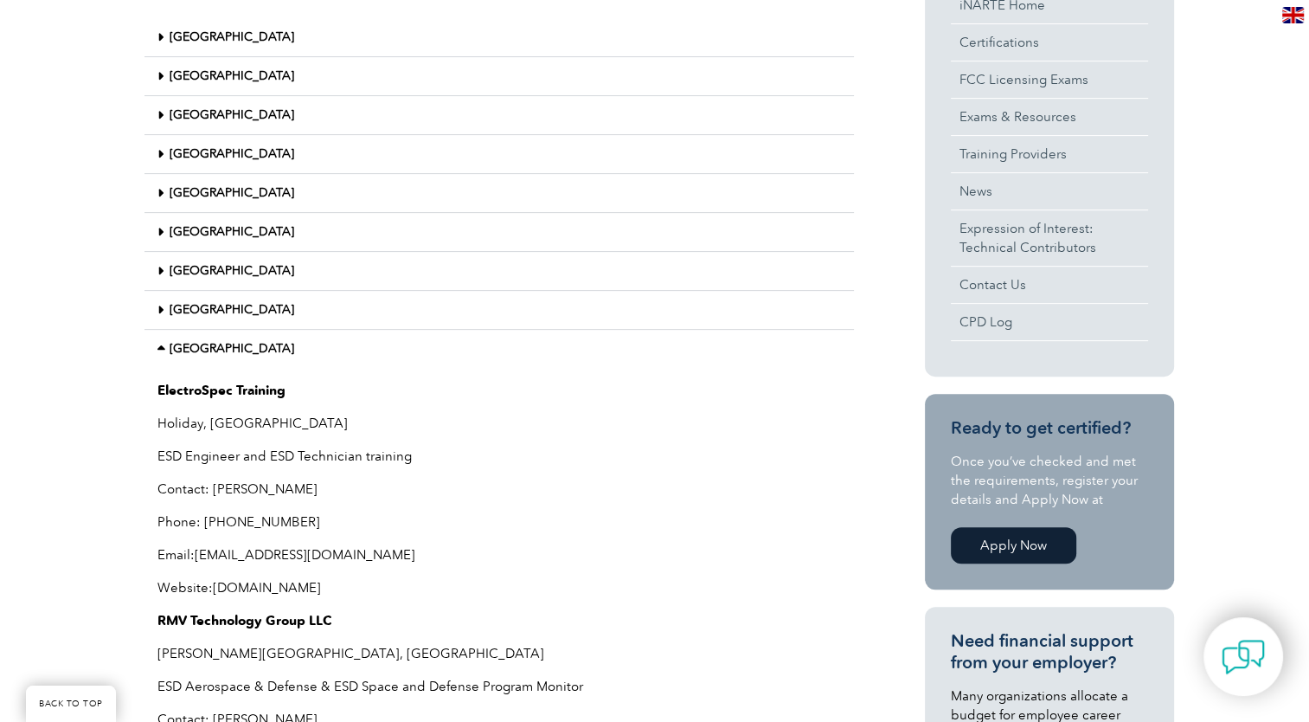
click at [241, 120] on div "Japan" at bounding box center [500, 115] width 710 height 39
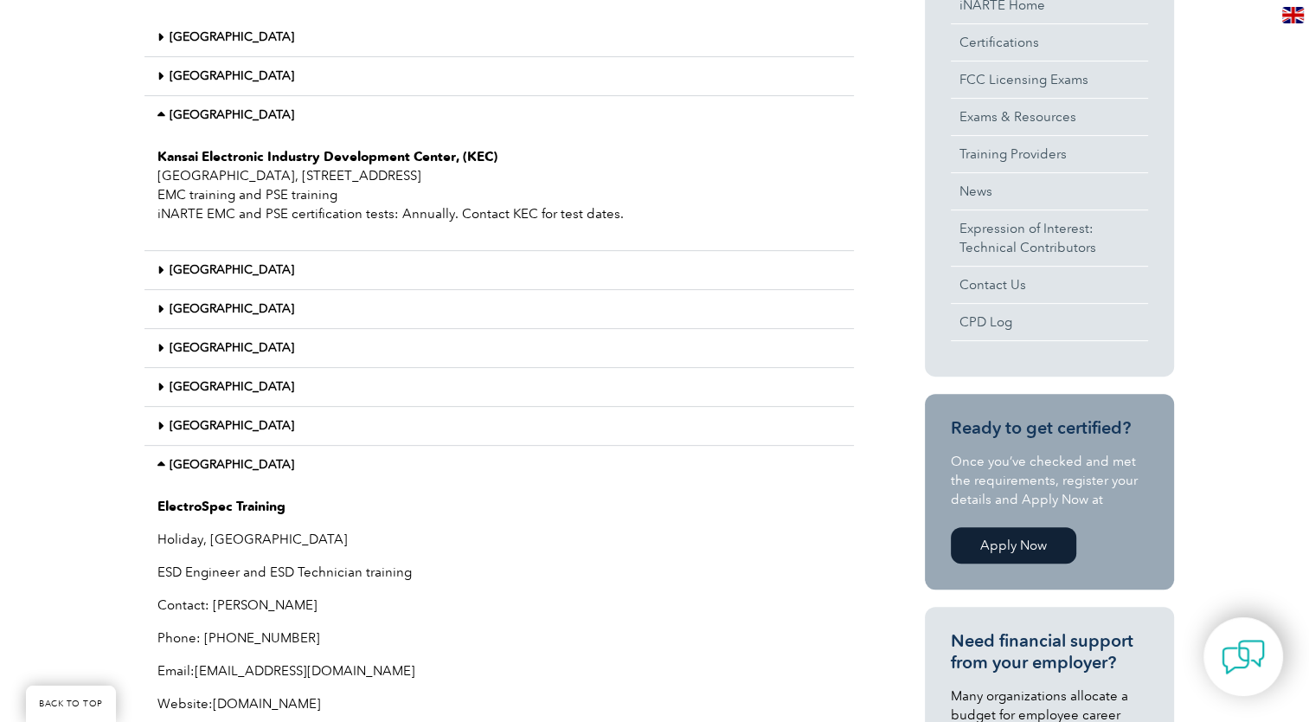
click at [239, 120] on div "Japan" at bounding box center [500, 115] width 710 height 38
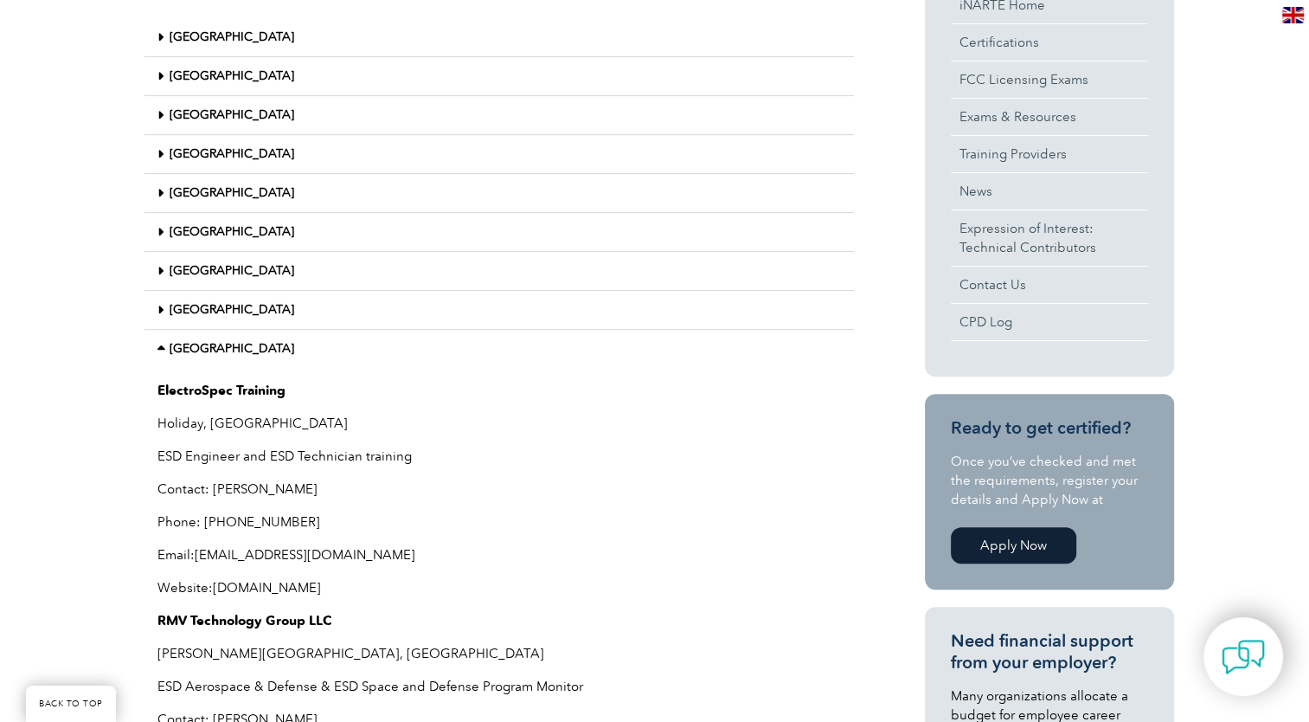
click at [230, 150] on div "Korea" at bounding box center [500, 154] width 710 height 39
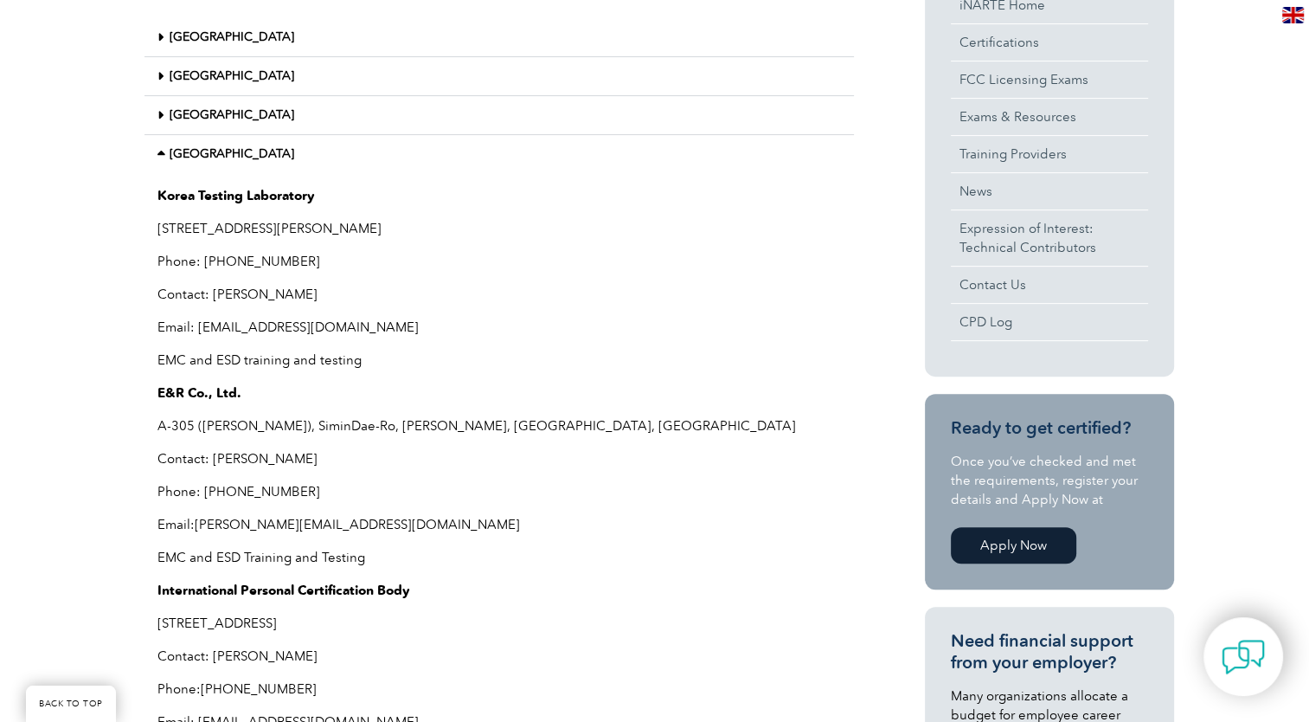
click at [218, 147] on div "Korea" at bounding box center [500, 154] width 710 height 38
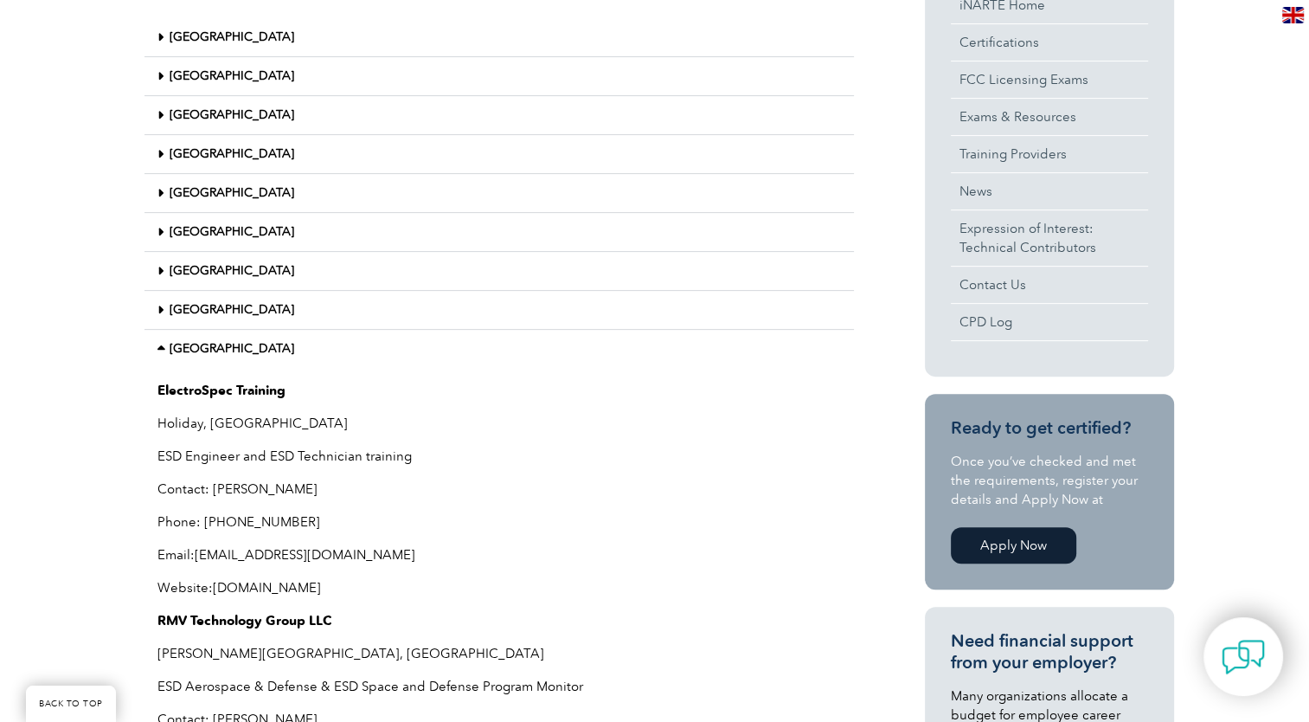
click at [222, 241] on div "Singapore" at bounding box center [500, 232] width 710 height 39
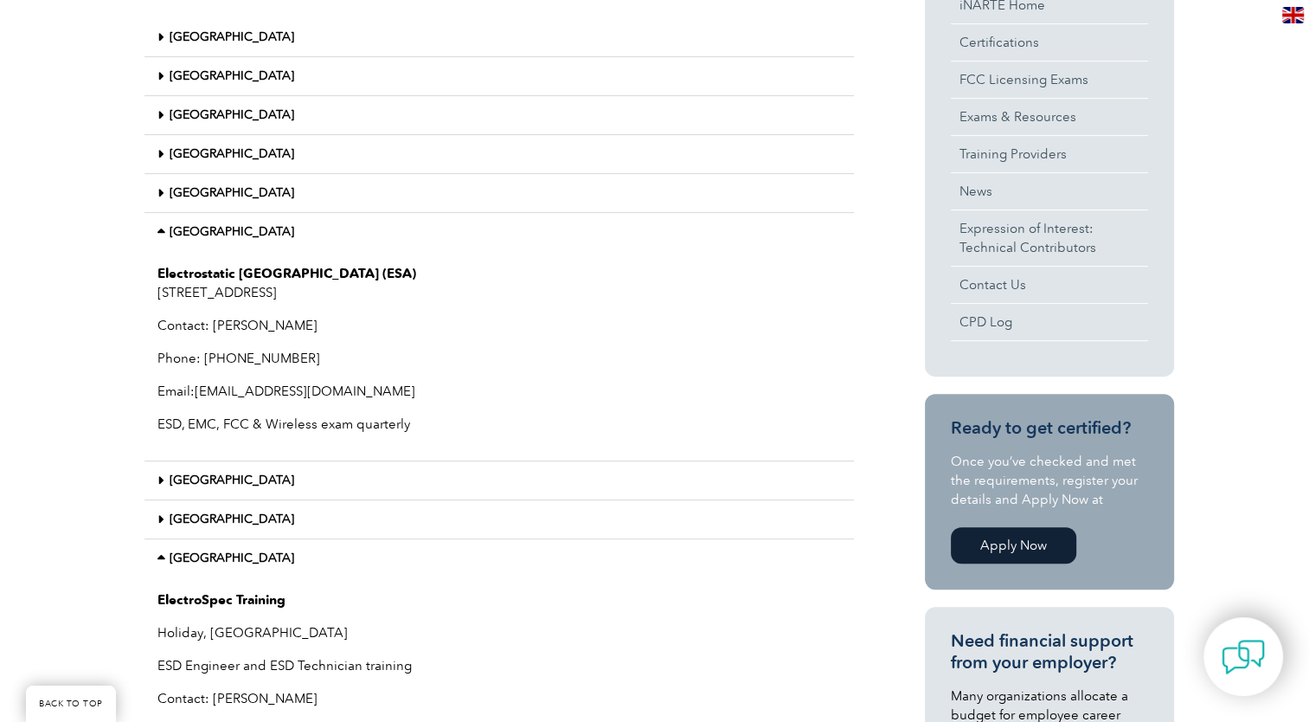
drag, startPoint x: 222, startPoint y: 241, endPoint x: 187, endPoint y: 226, distance: 37.6
click at [187, 226] on link "Singapore" at bounding box center [232, 231] width 125 height 15
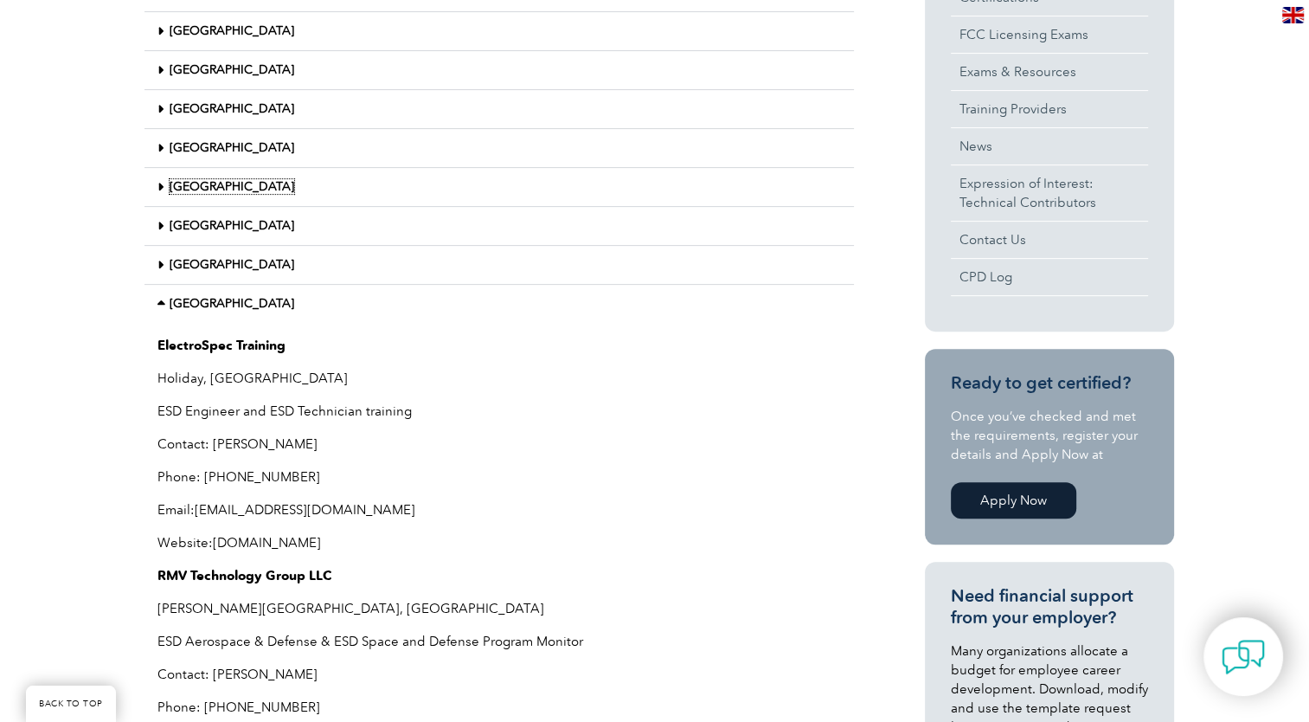
scroll to position [606, 0]
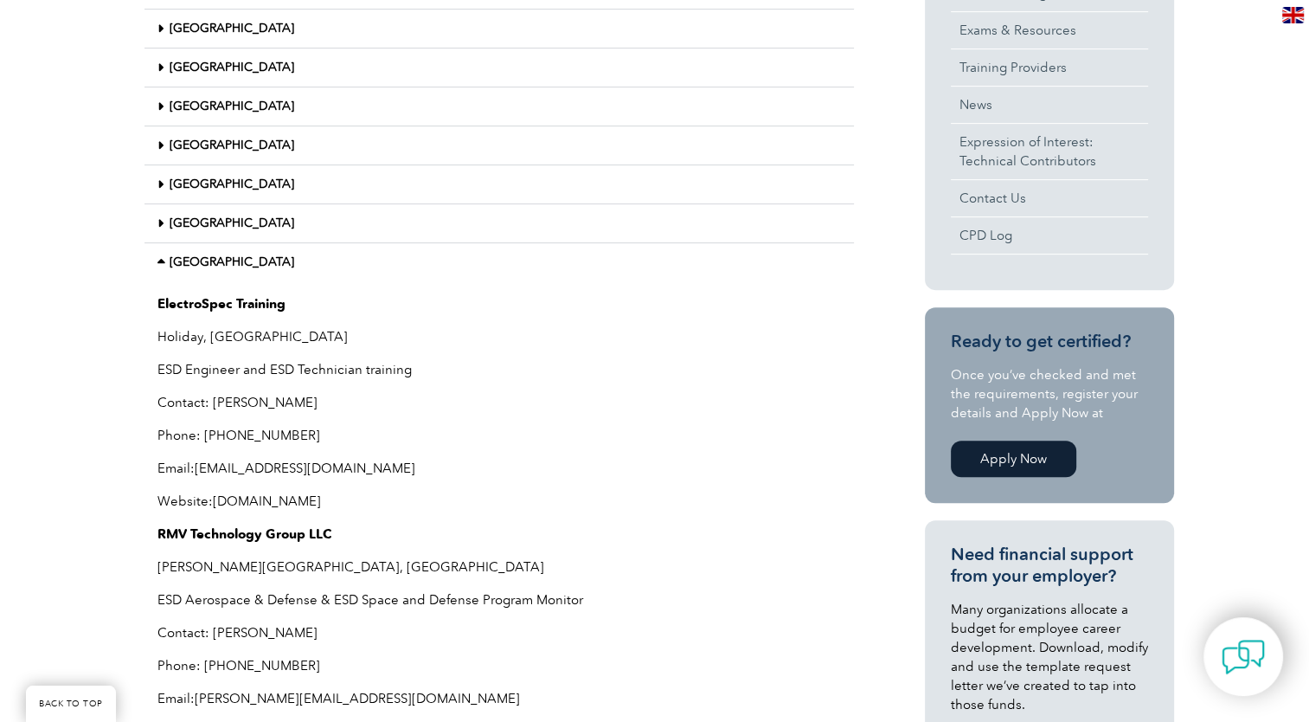
click at [190, 258] on link "United States" at bounding box center [232, 261] width 125 height 15
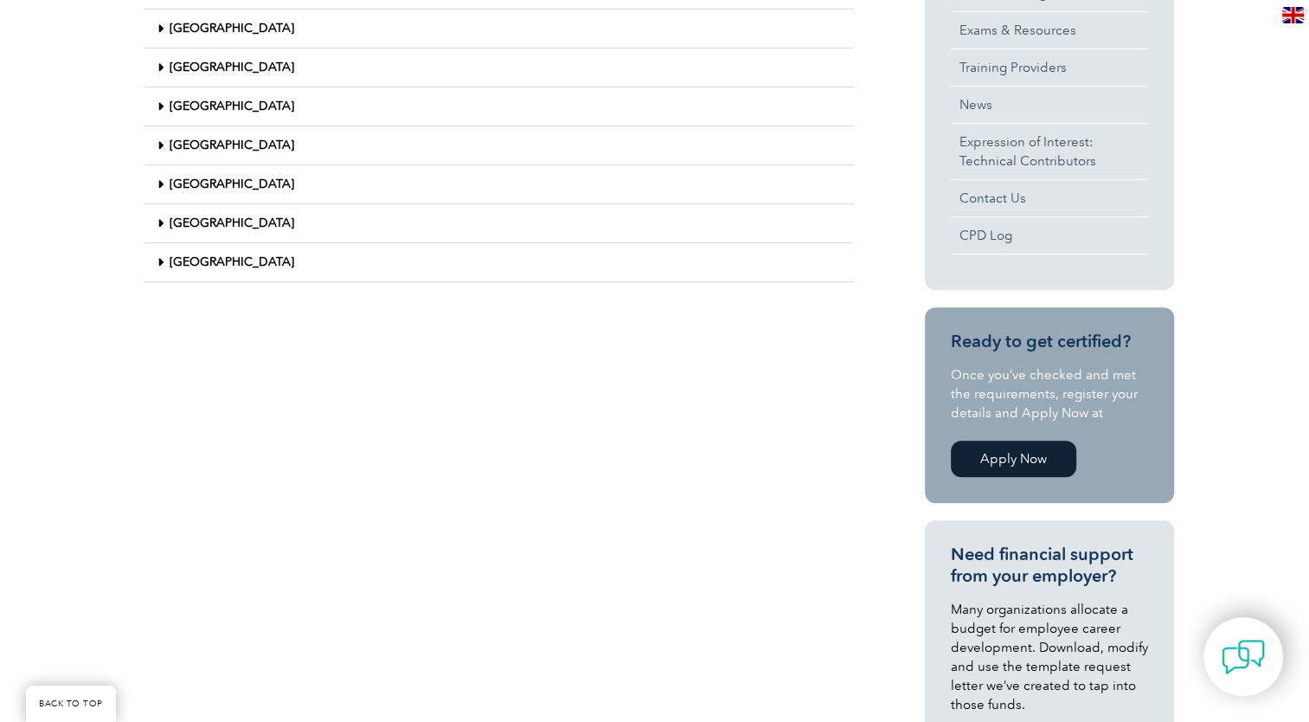
click at [405, 389] on div "Explore a network of accredited training organizations dedicated to fostering e…" at bounding box center [655, 347] width 1038 height 1128
